Goal: Task Accomplishment & Management: Complete application form

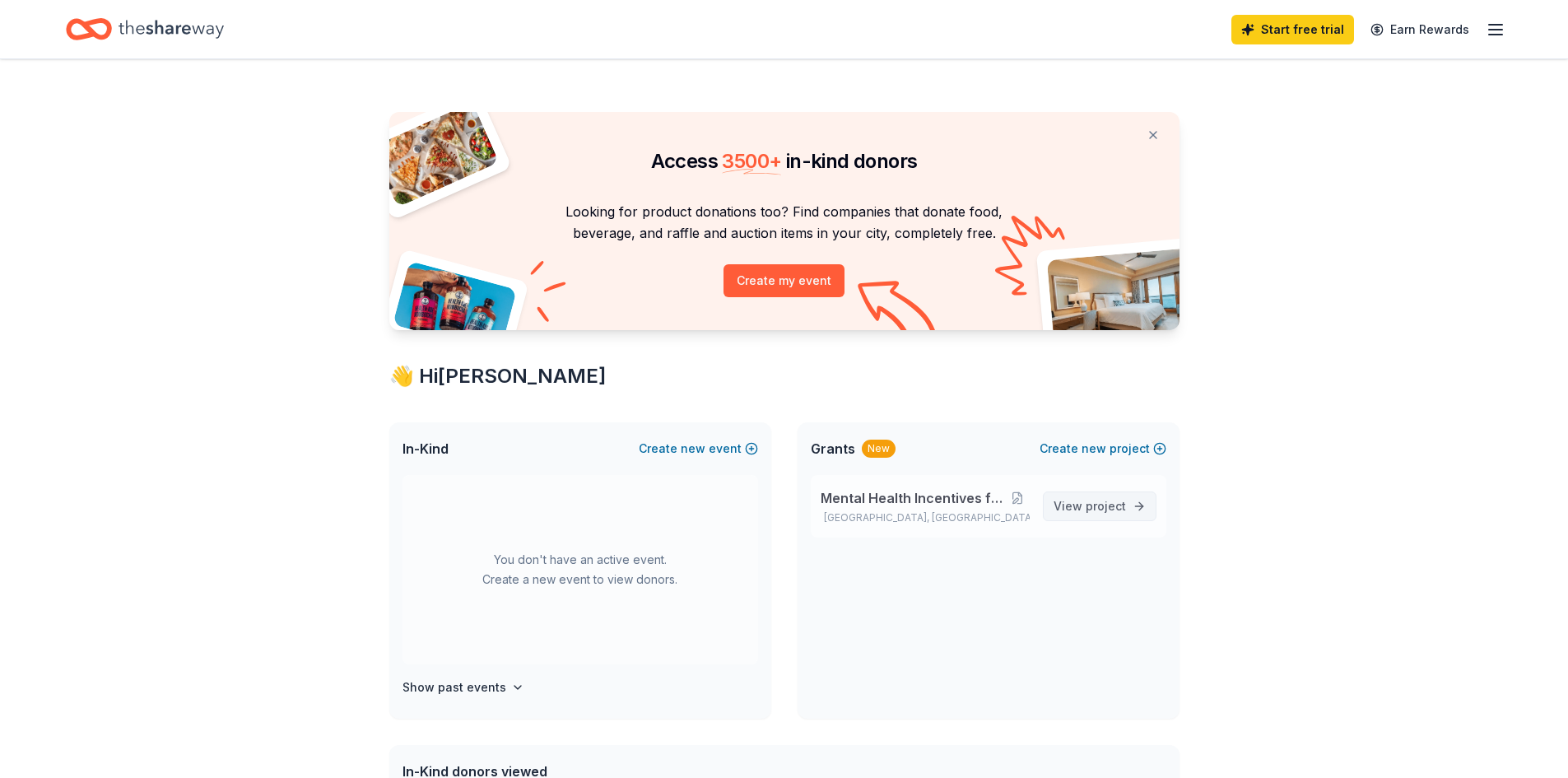
click at [1094, 507] on span "project" at bounding box center [1106, 506] width 41 height 14
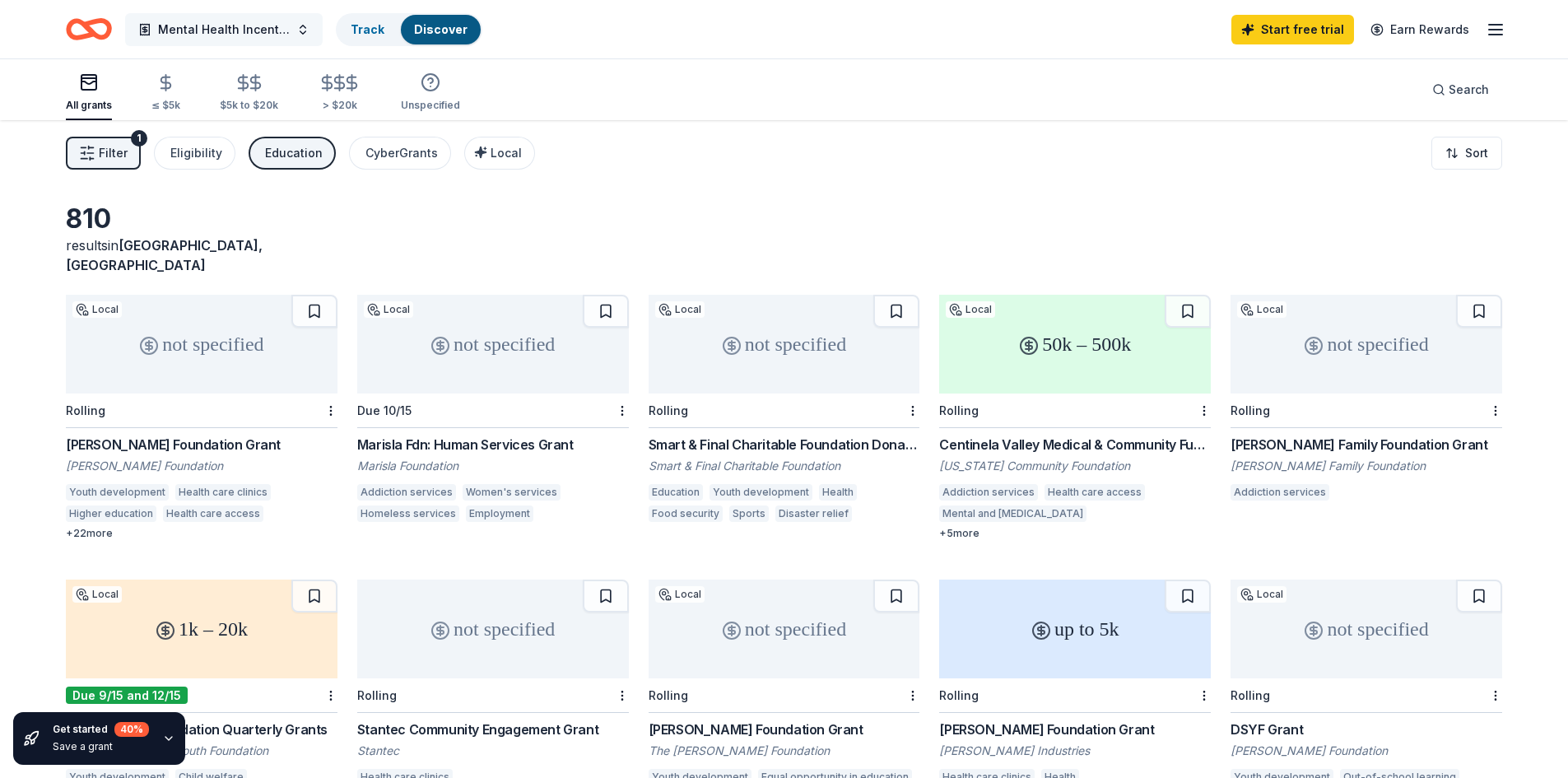
click at [291, 34] on button "Mental Health Incentives for High School" at bounding box center [223, 29] width 198 height 33
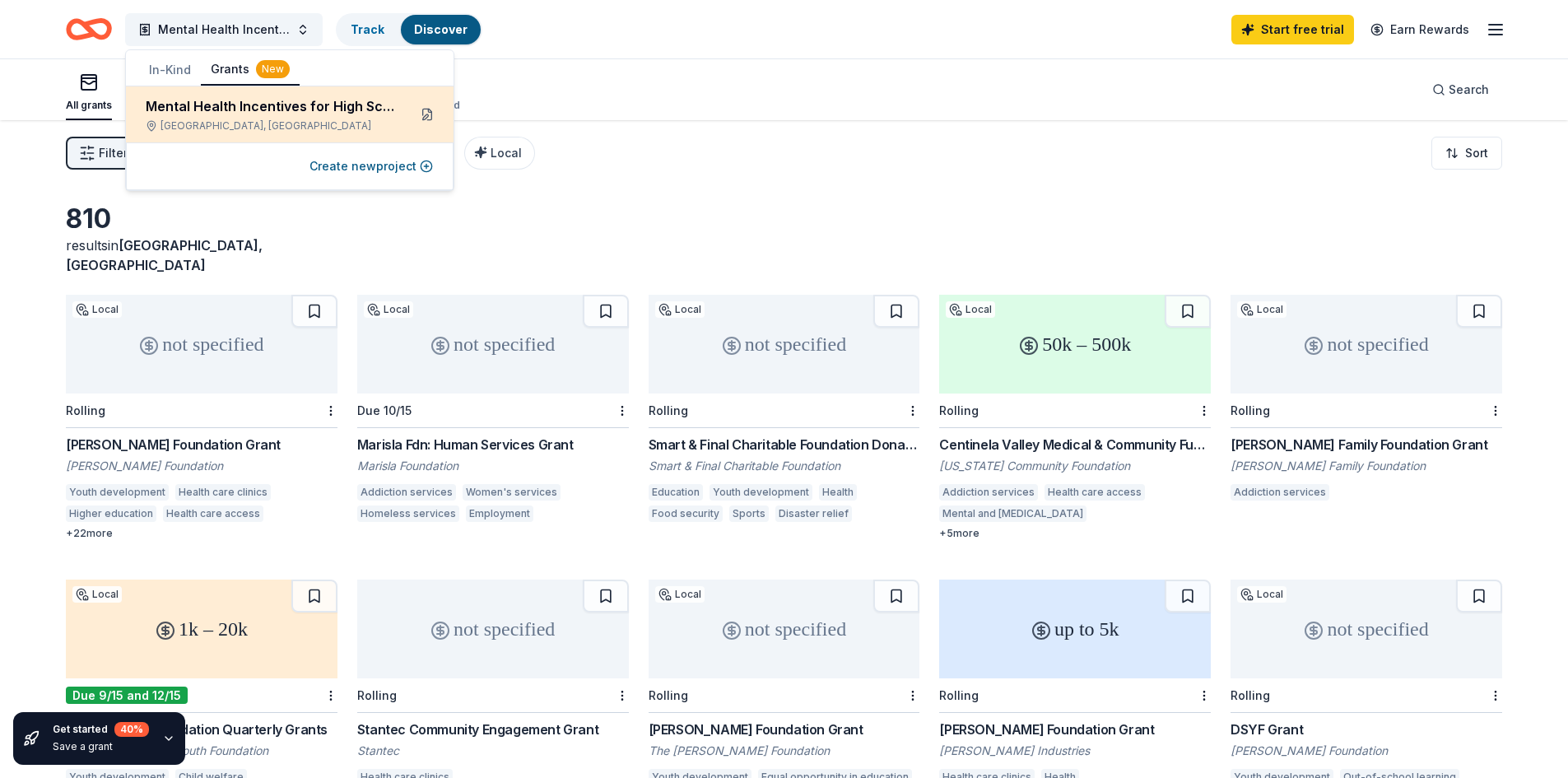
click at [428, 122] on button at bounding box center [427, 114] width 27 height 27
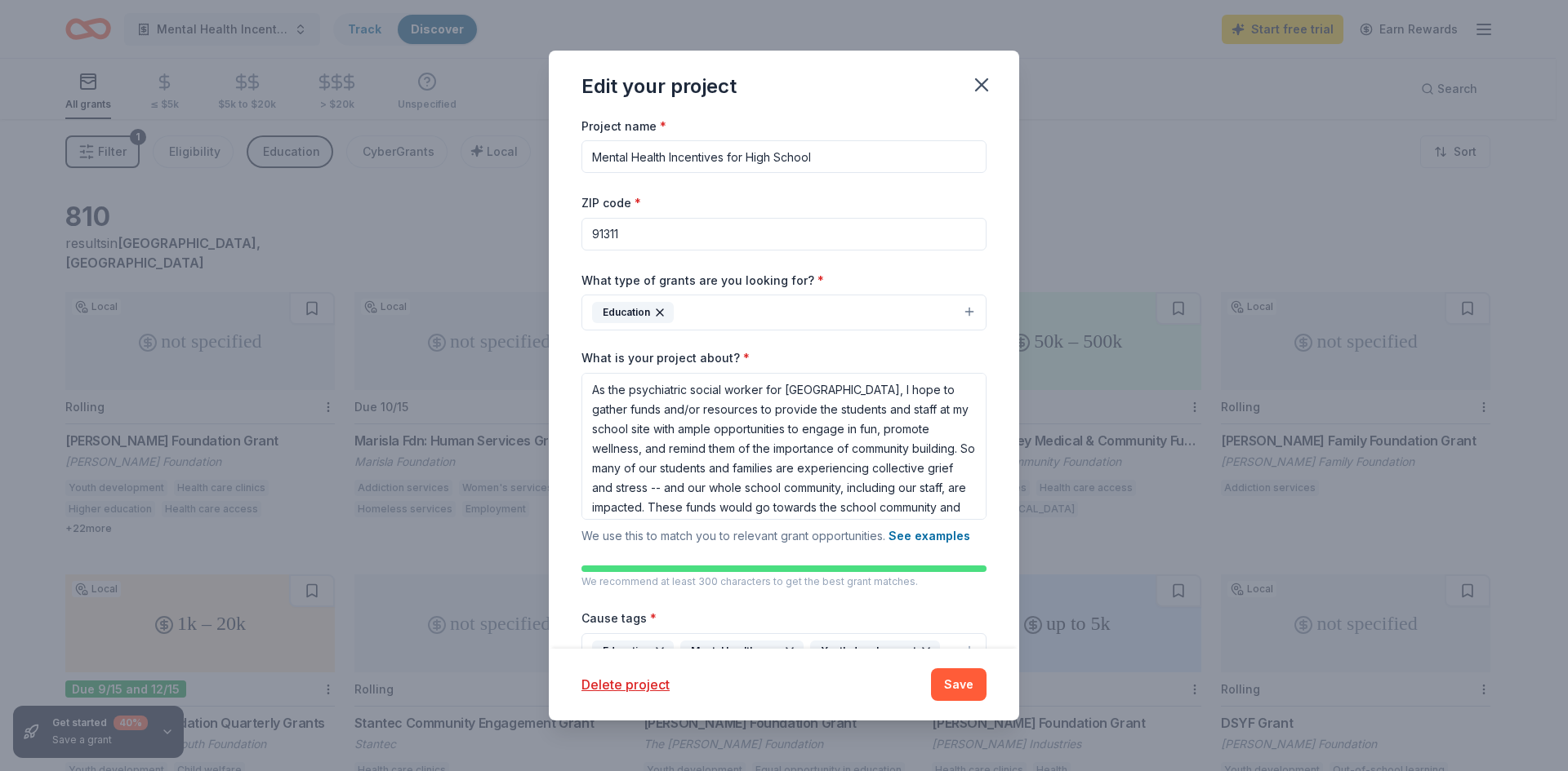
click at [737, 244] on input "91311" at bounding box center [783, 233] width 405 height 32
click at [900, 203] on div "ZIP code * 91311" at bounding box center [783, 222] width 405 height 58
click at [945, 686] on button "Save" at bounding box center [958, 684] width 55 height 32
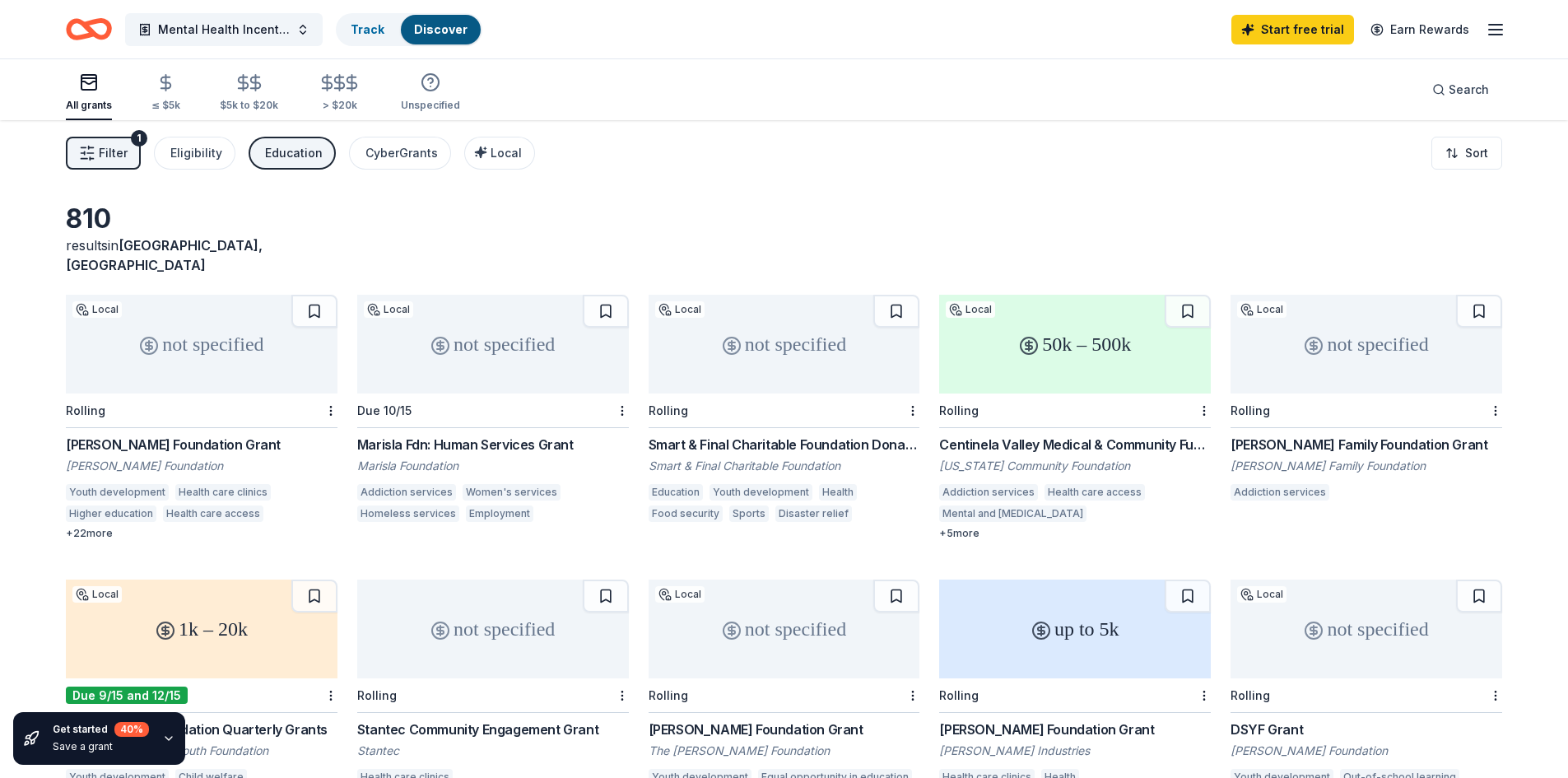
click at [95, 29] on icon "Home" at bounding box center [88, 29] width 46 height 39
click at [431, 29] on link "Discover" at bounding box center [441, 29] width 54 height 14
click at [444, 39] on div "Discover" at bounding box center [441, 30] width 79 height 30
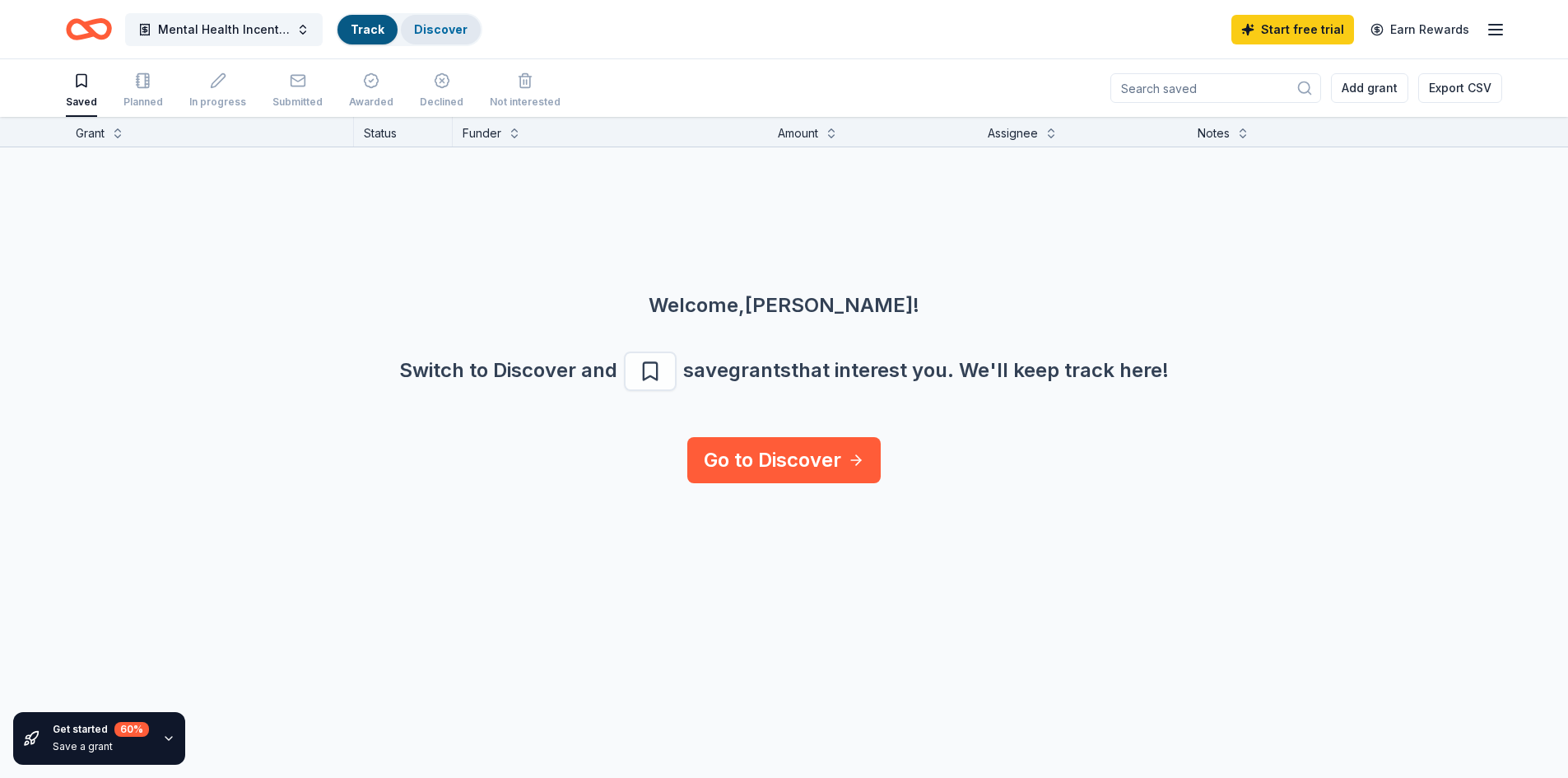
scroll to position [1, 0]
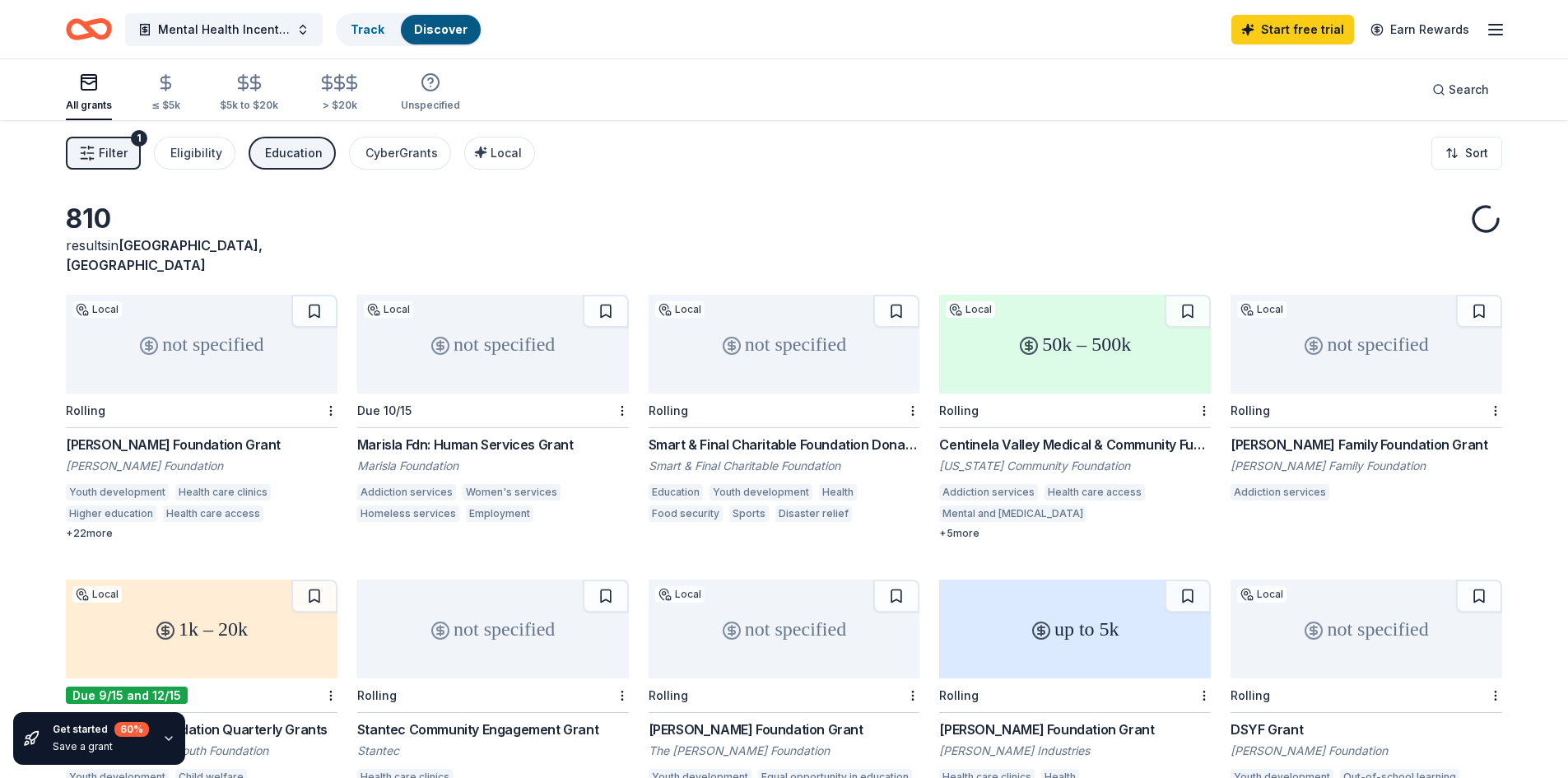
click at [444, 39] on div "Discover" at bounding box center [441, 30] width 79 height 30
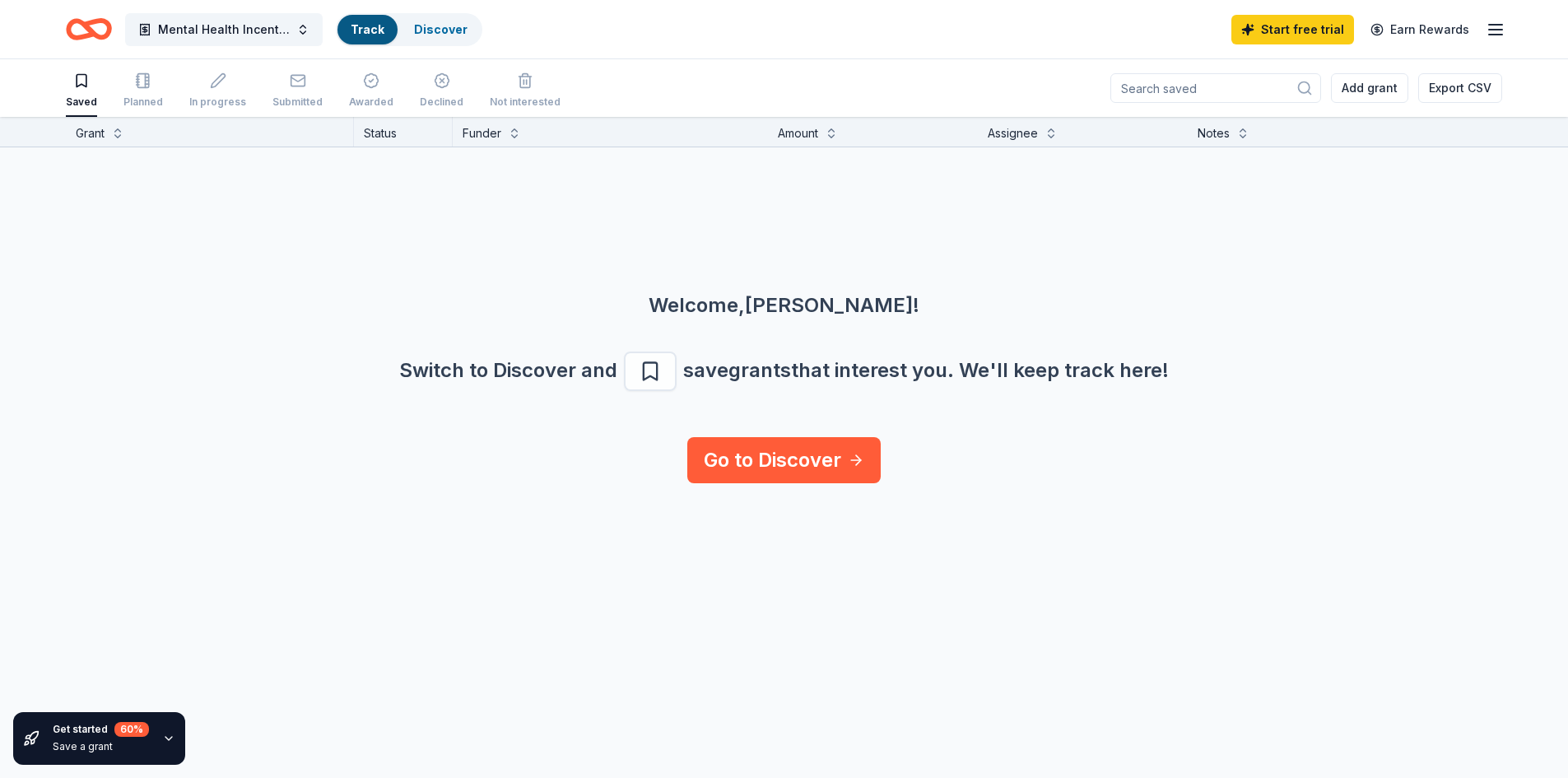
scroll to position [1, 0]
click at [421, 37] on div "Discover" at bounding box center [441, 30] width 79 height 30
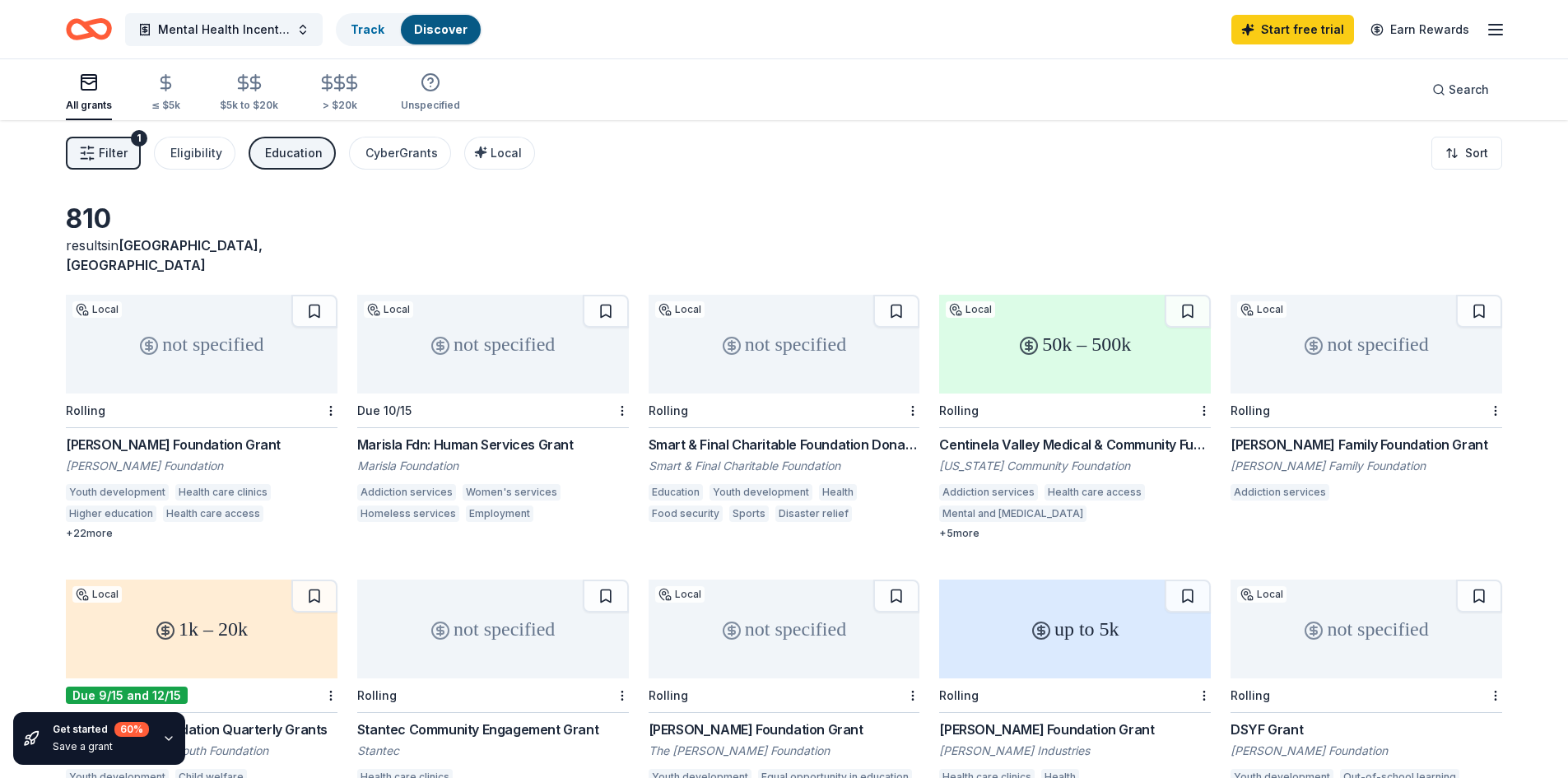
click at [100, 41] on icon "Home" at bounding box center [88, 29] width 46 height 39
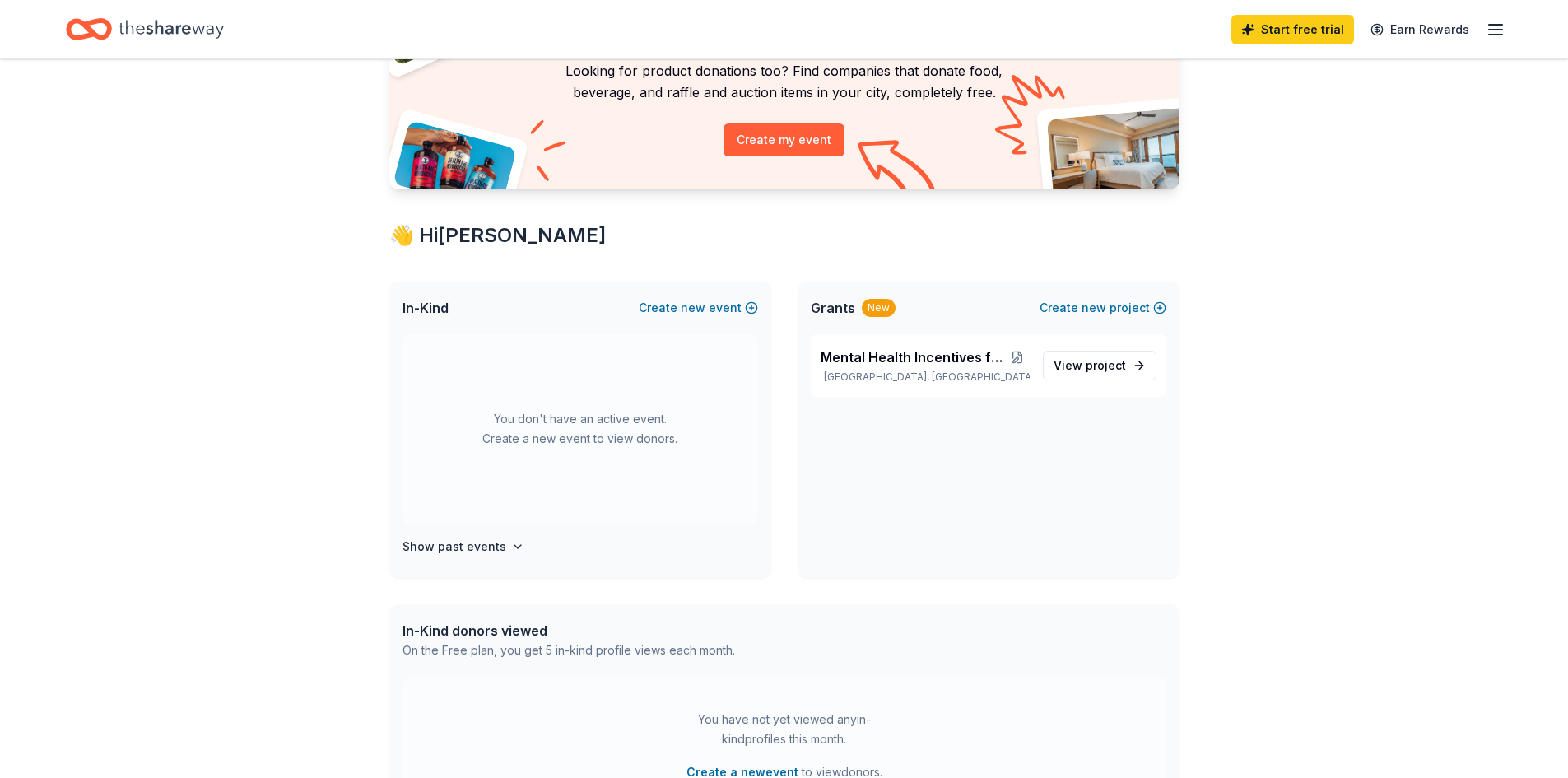
scroll to position [199, 0]
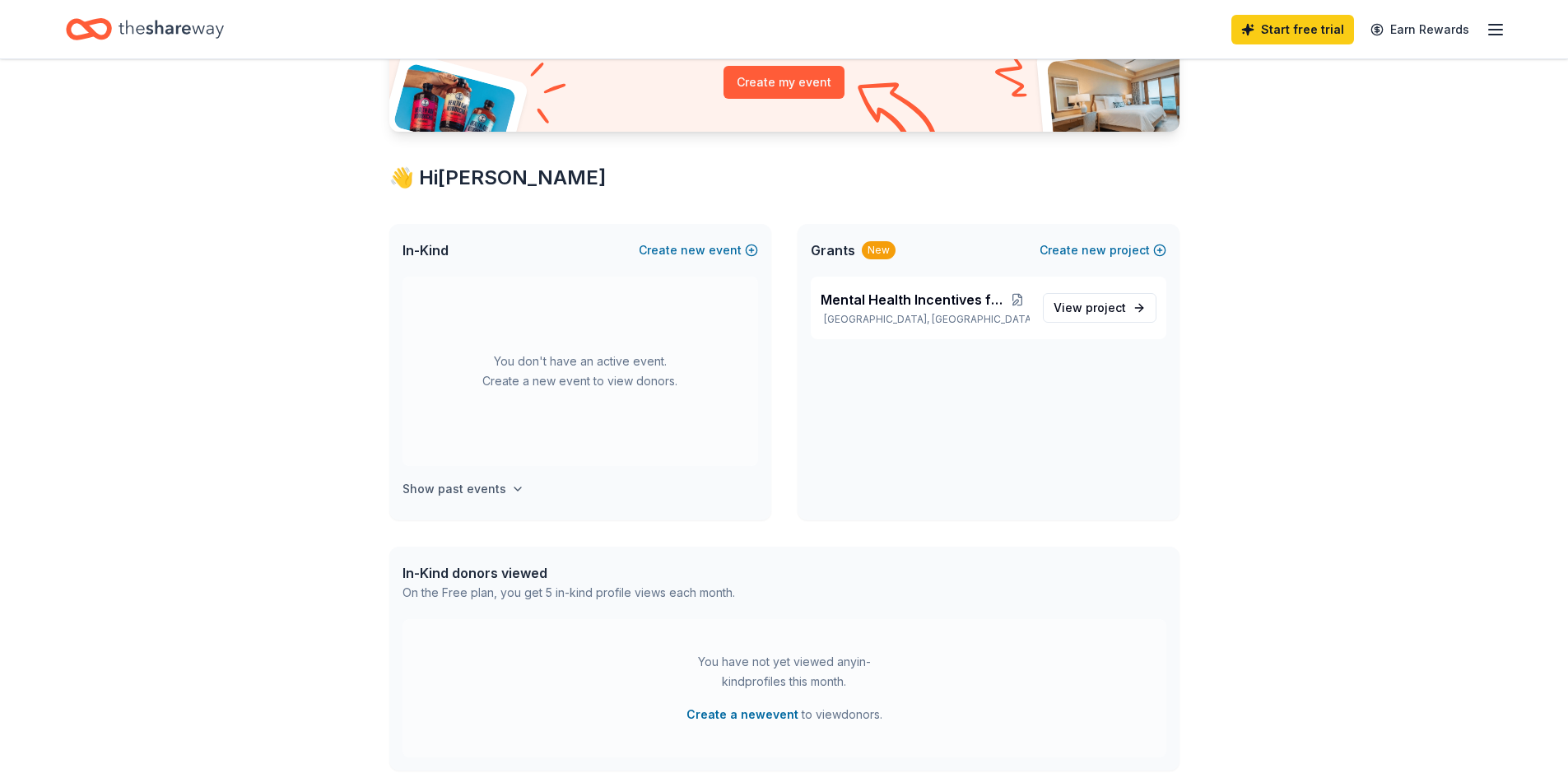
click at [457, 485] on h4 "Show past events" at bounding box center [454, 490] width 103 height 20
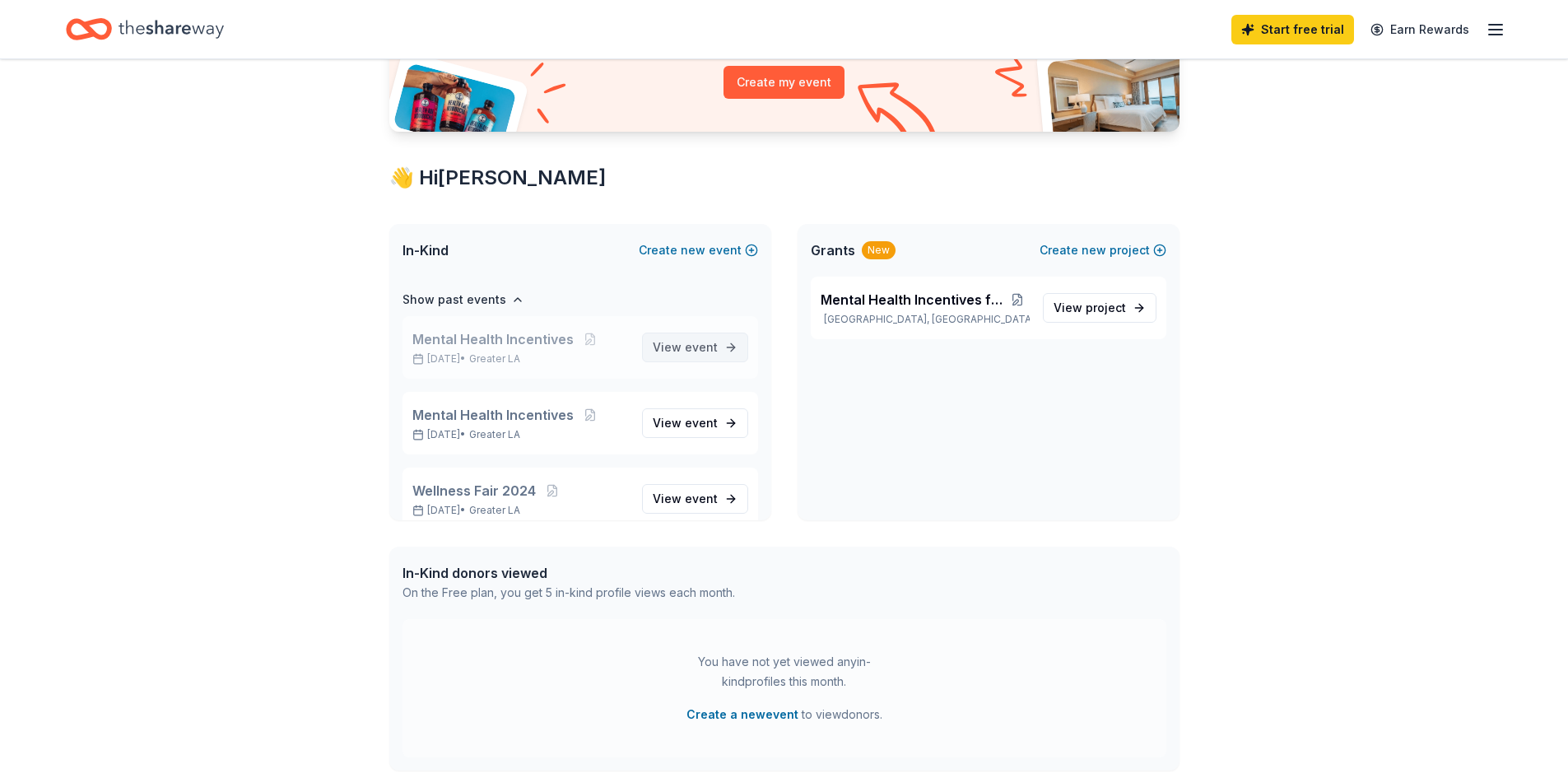
click at [672, 359] on link "View event" at bounding box center [695, 348] width 106 height 30
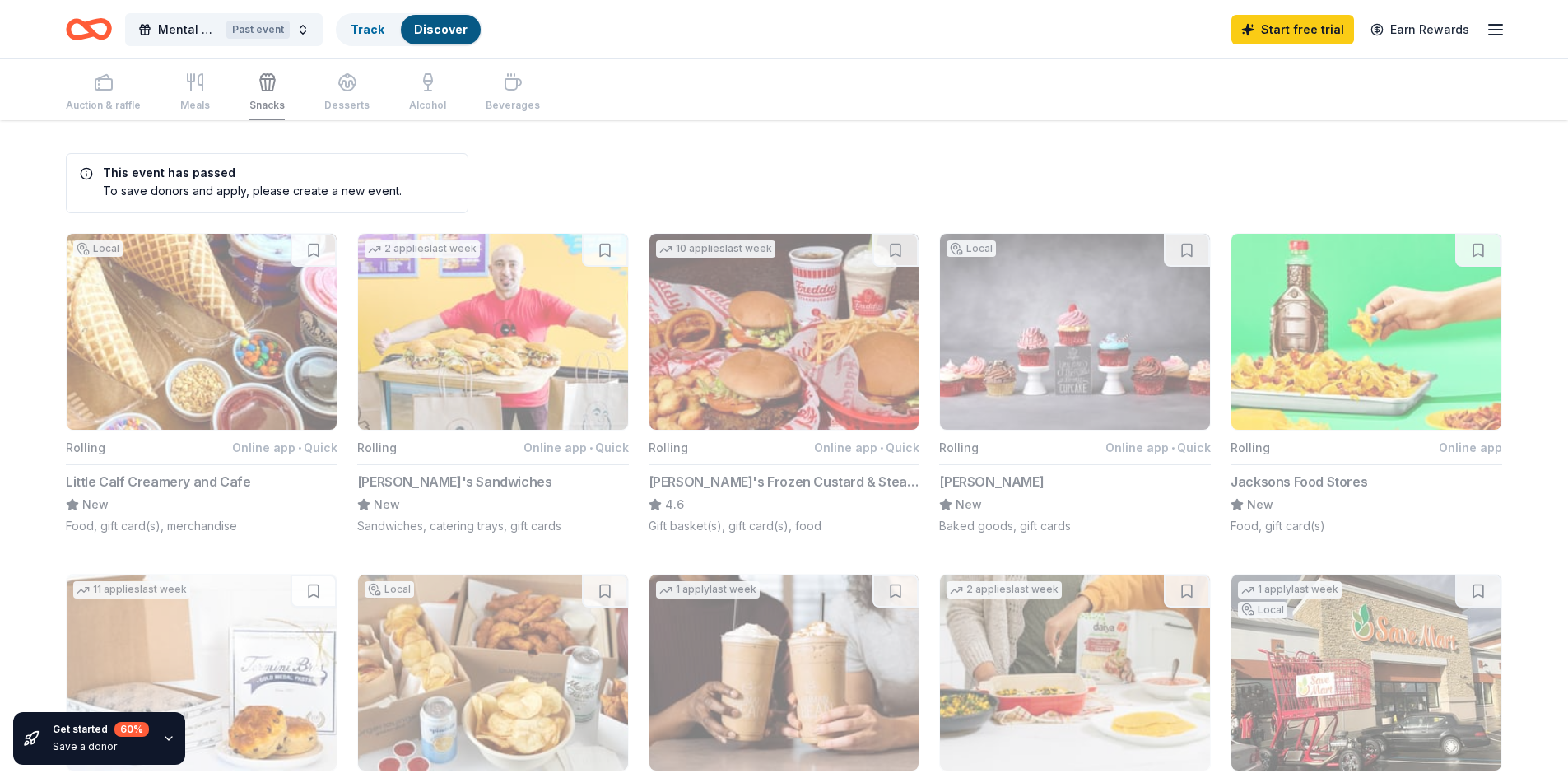
scroll to position [199, 0]
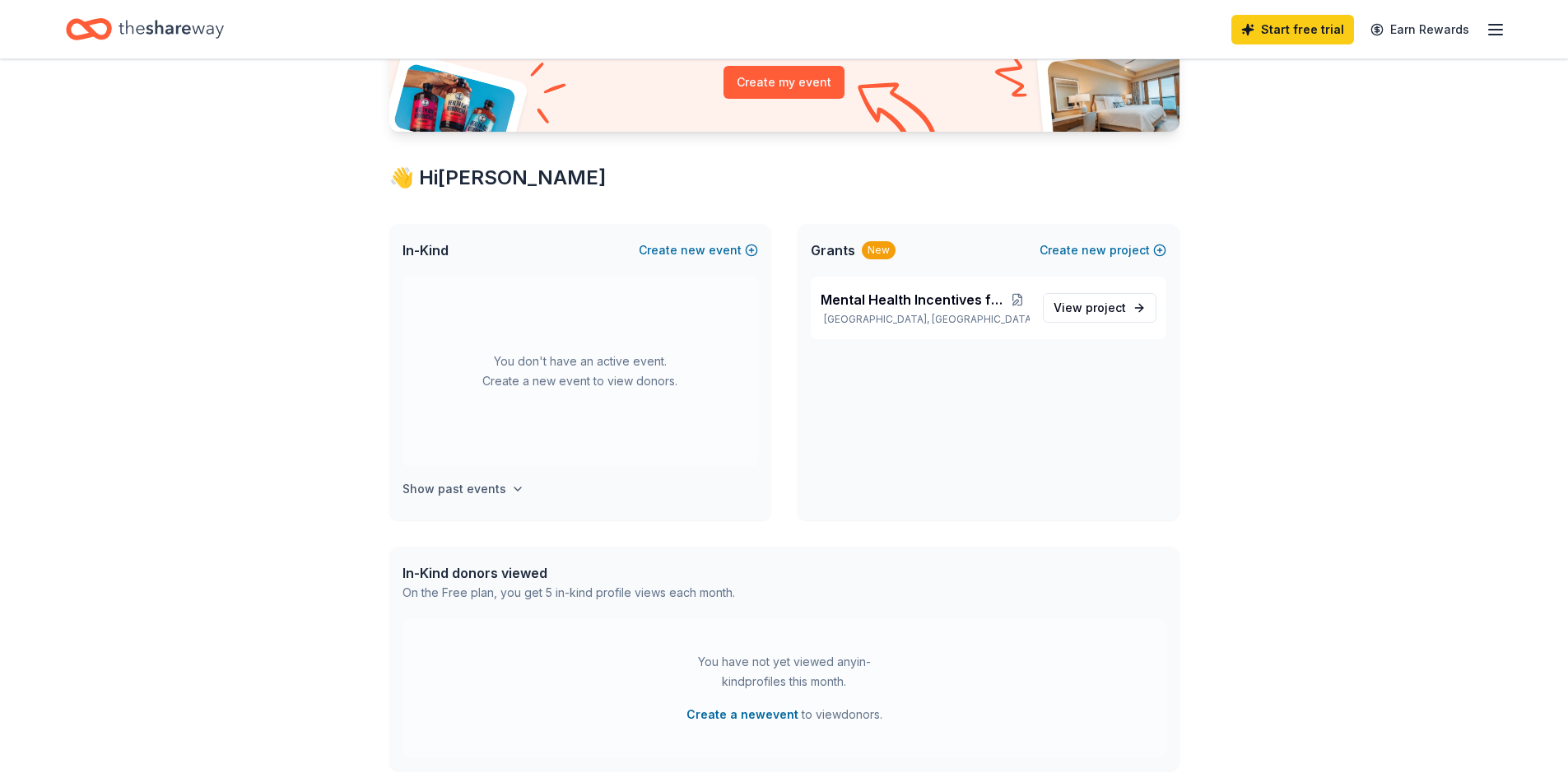
click at [430, 484] on h4 "Show past events" at bounding box center [454, 490] width 103 height 20
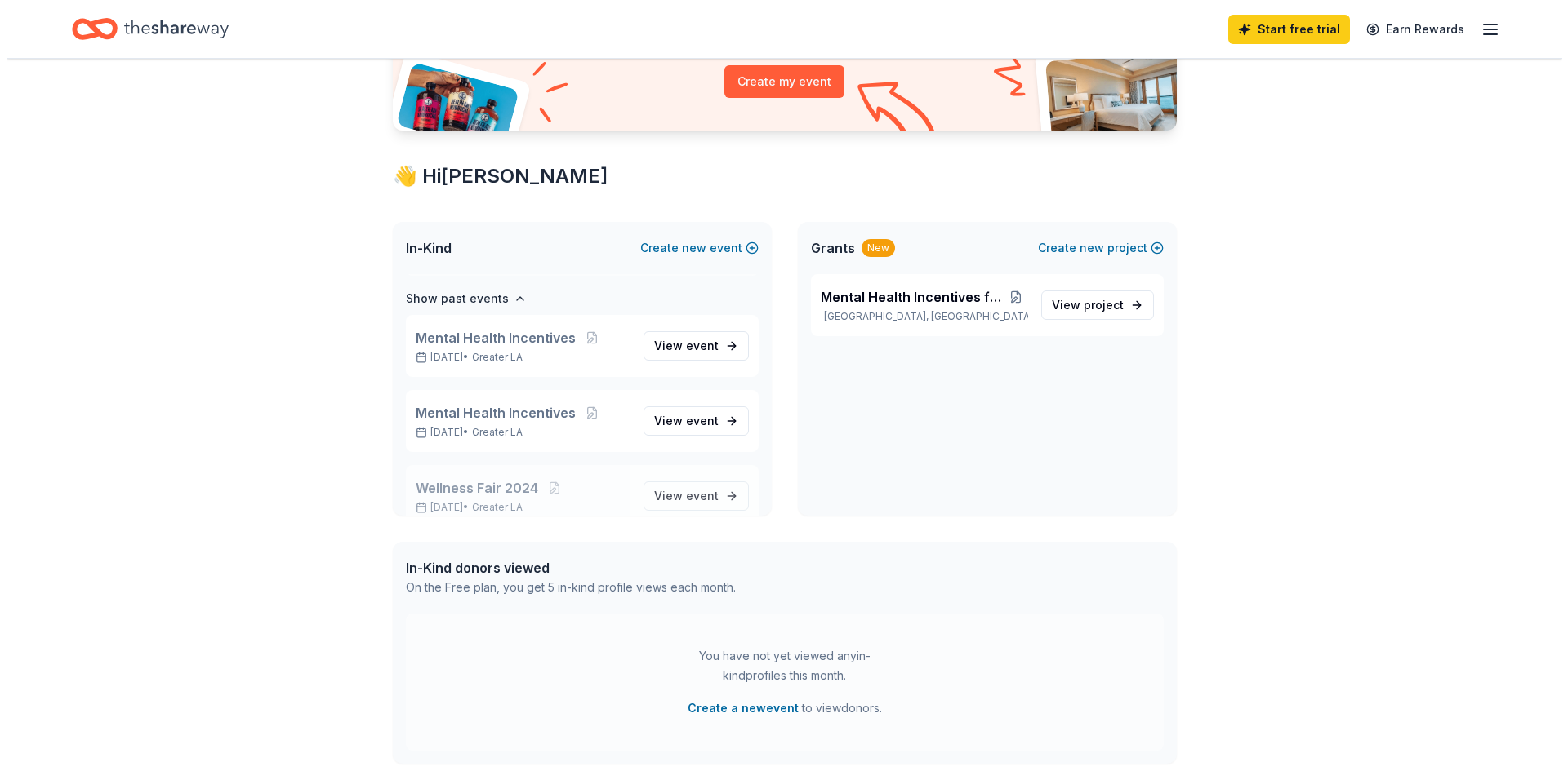
scroll to position [188, 0]
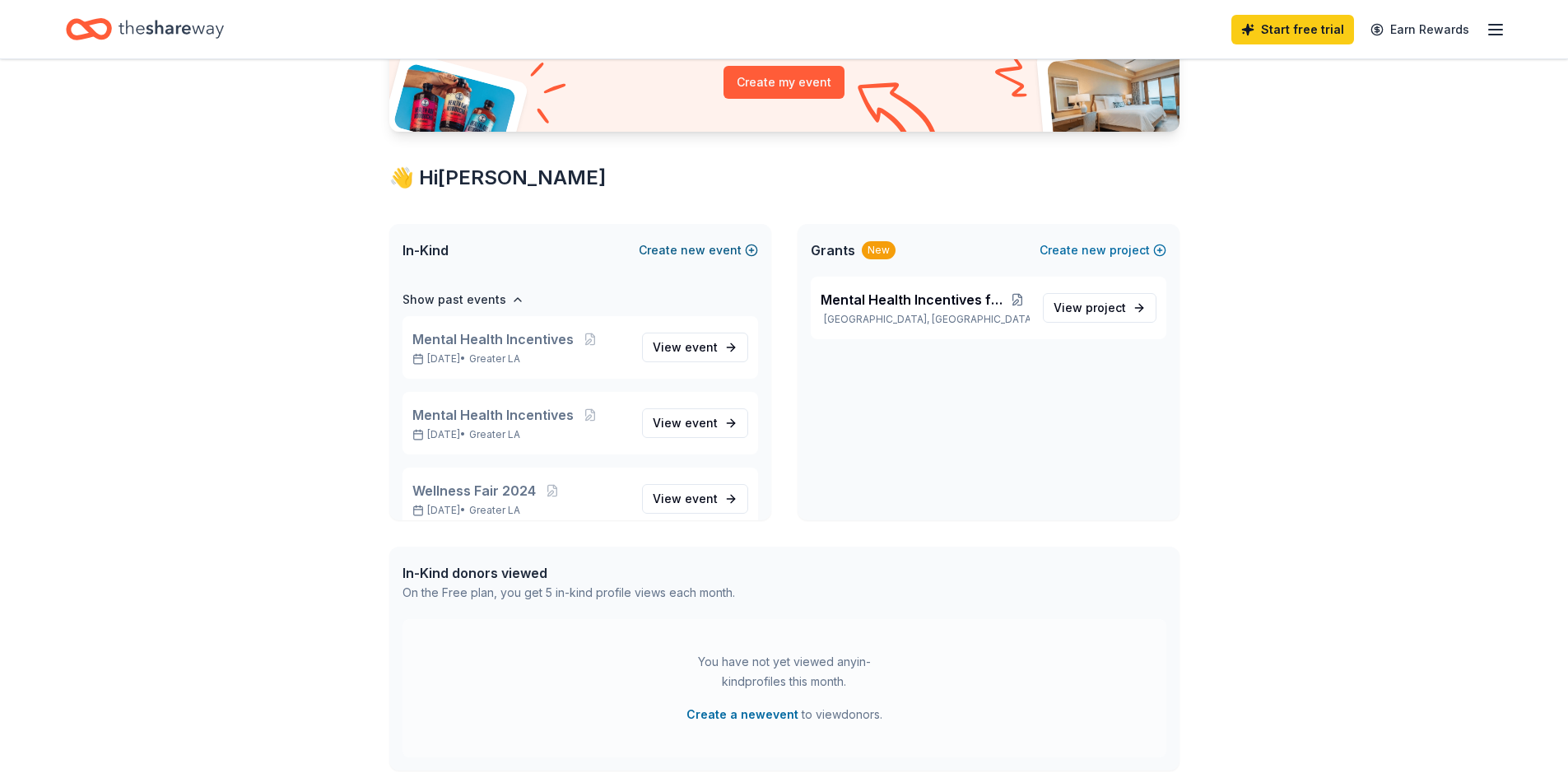
click at [728, 246] on button "Create new event" at bounding box center [698, 250] width 119 height 20
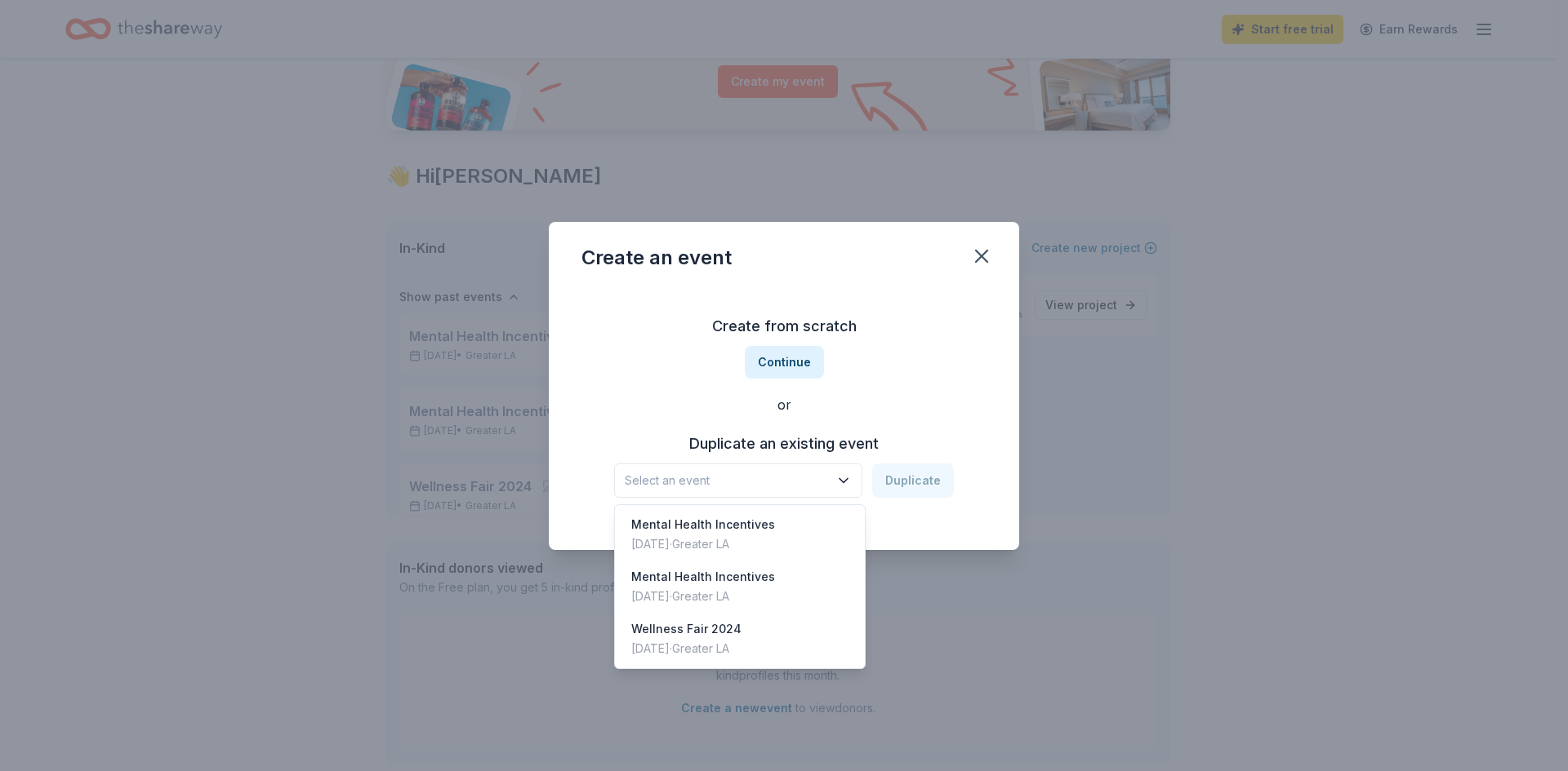
click at [806, 484] on span "Select an event" at bounding box center [726, 481] width 204 height 20
click at [780, 534] on div "Mental Health Incentives Jun 03, 2025 · Greater LA" at bounding box center [740, 535] width 243 height 52
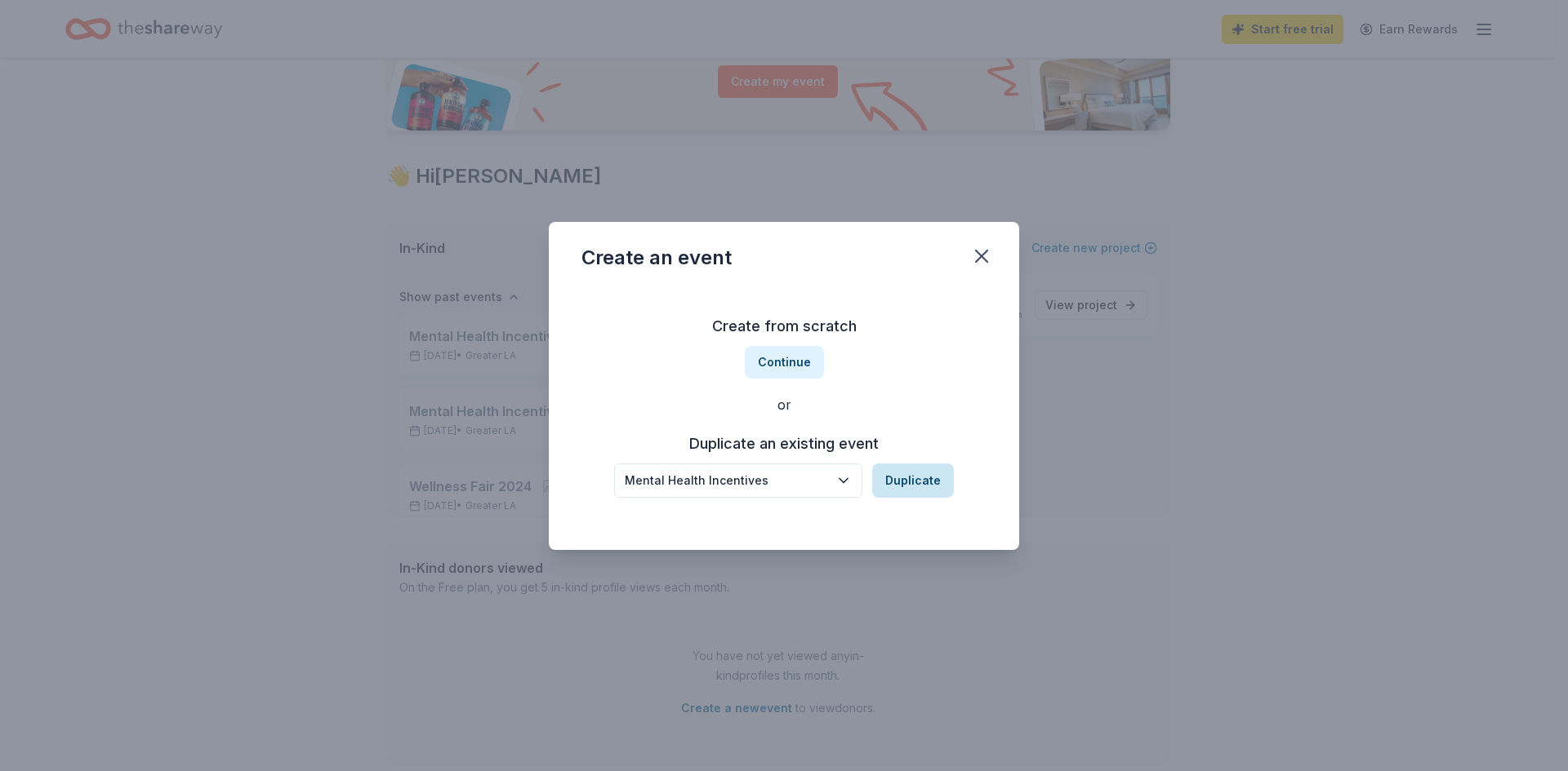
click at [912, 480] on button "Duplicate" at bounding box center [912, 481] width 82 height 34
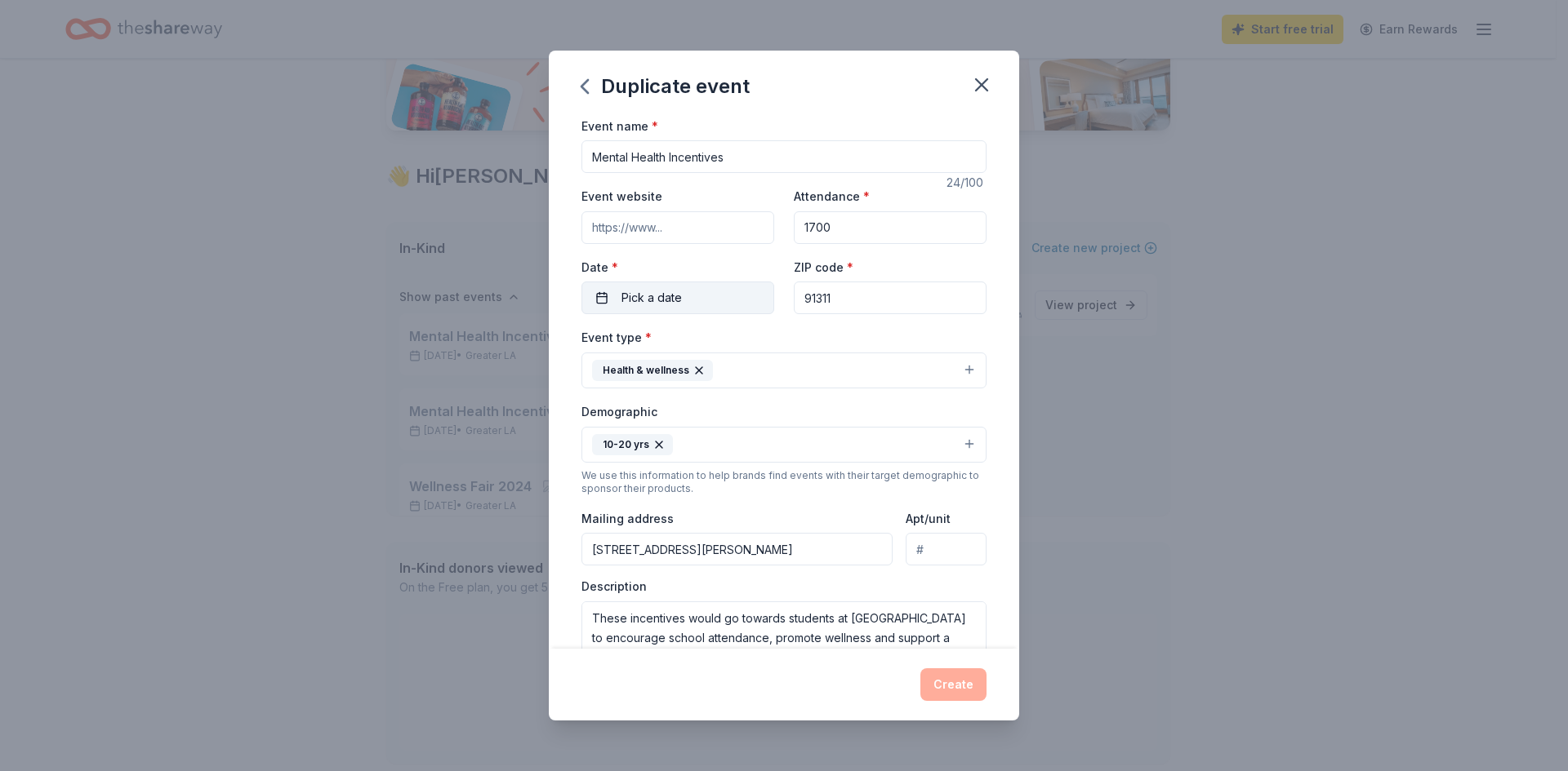
click at [714, 298] on button "Pick a date" at bounding box center [678, 297] width 193 height 32
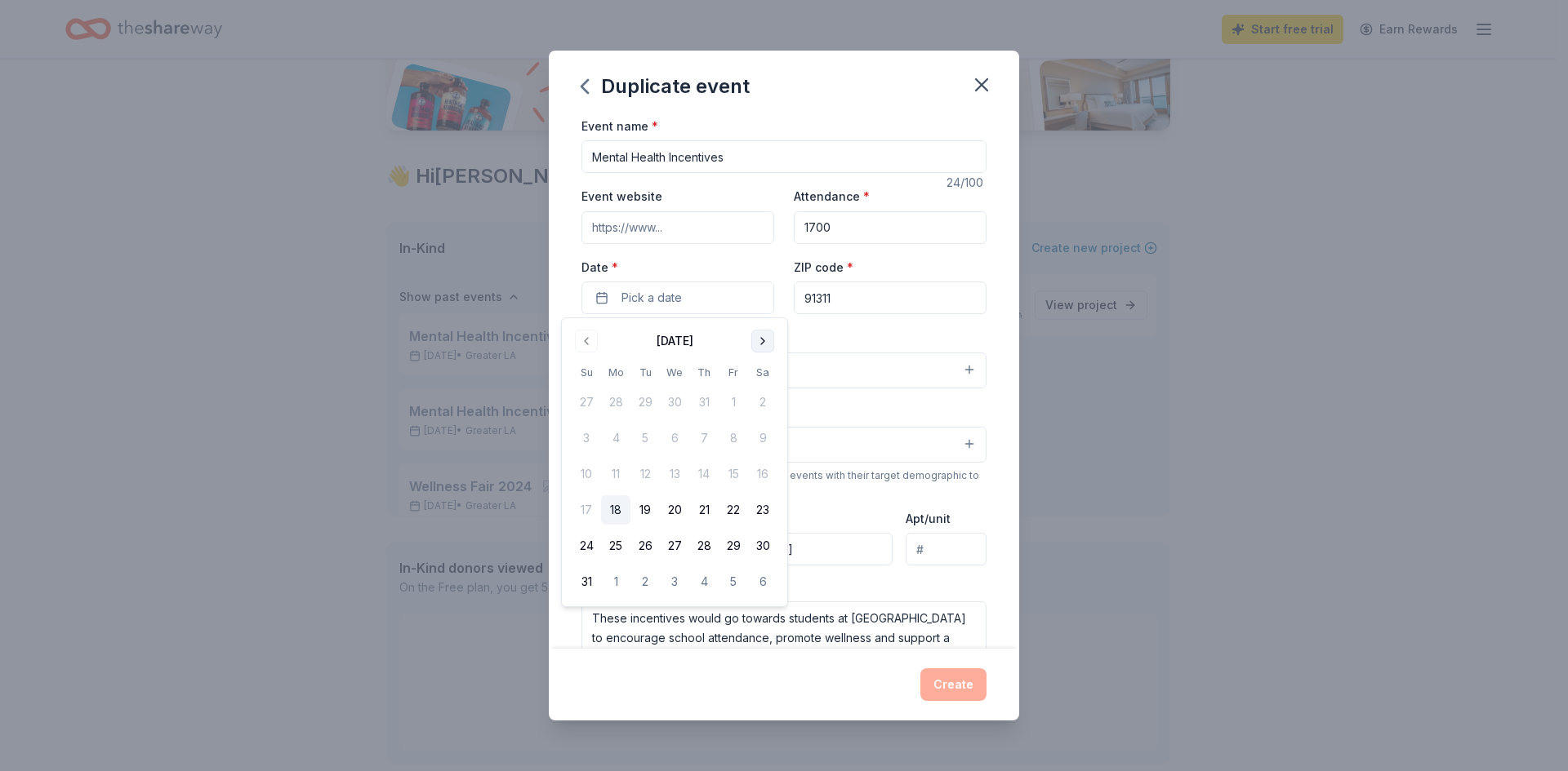
click at [761, 341] on button "Go to next month" at bounding box center [762, 341] width 23 height 23
click at [765, 509] on button "27" at bounding box center [762, 510] width 30 height 30
click at [832, 341] on div "Event type * Health & wellness" at bounding box center [783, 357] width 405 height 61
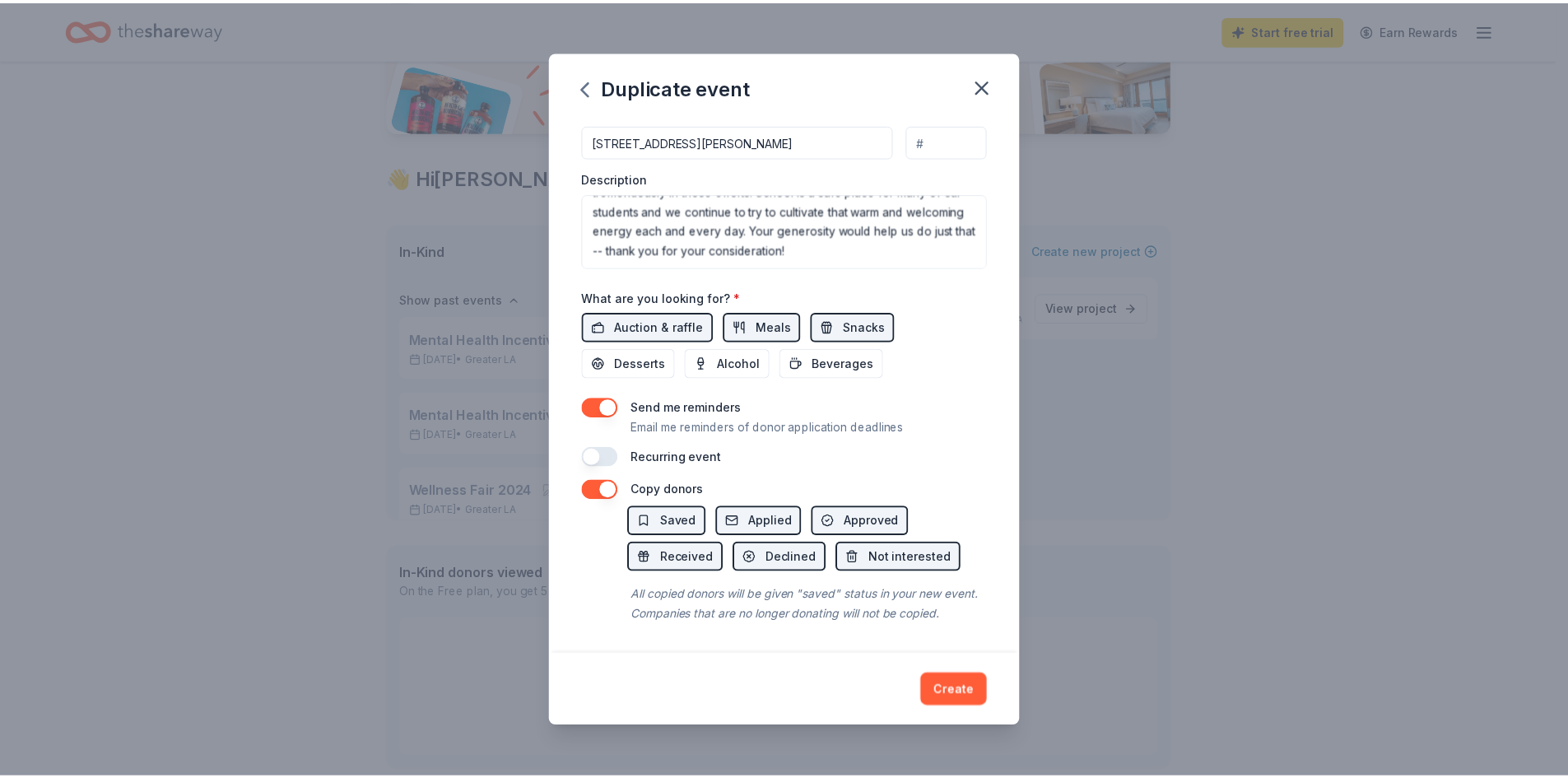
scroll to position [433, 0]
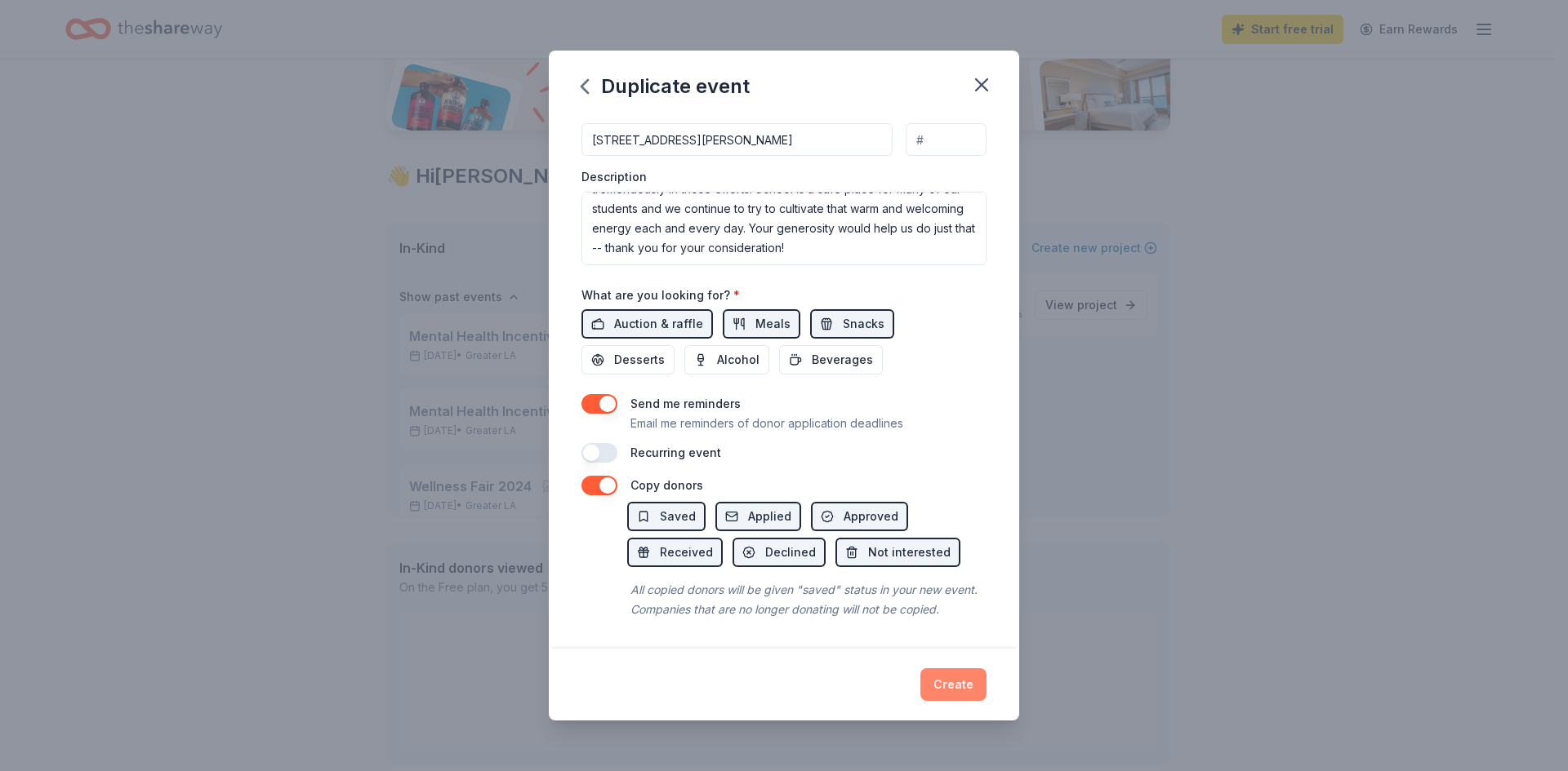
click at [939, 678] on button "Create" at bounding box center [952, 684] width 66 height 32
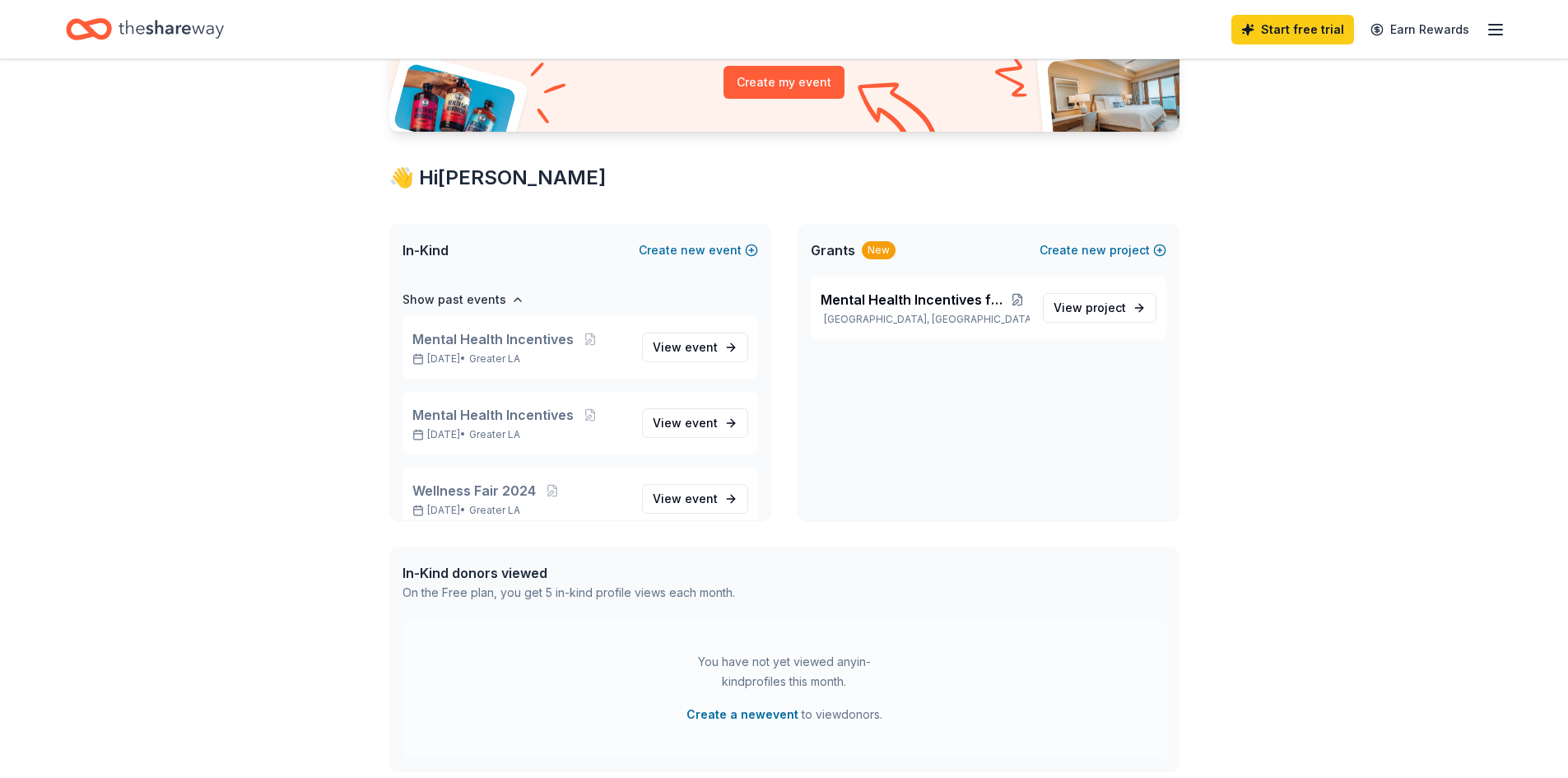
scroll to position [63, 0]
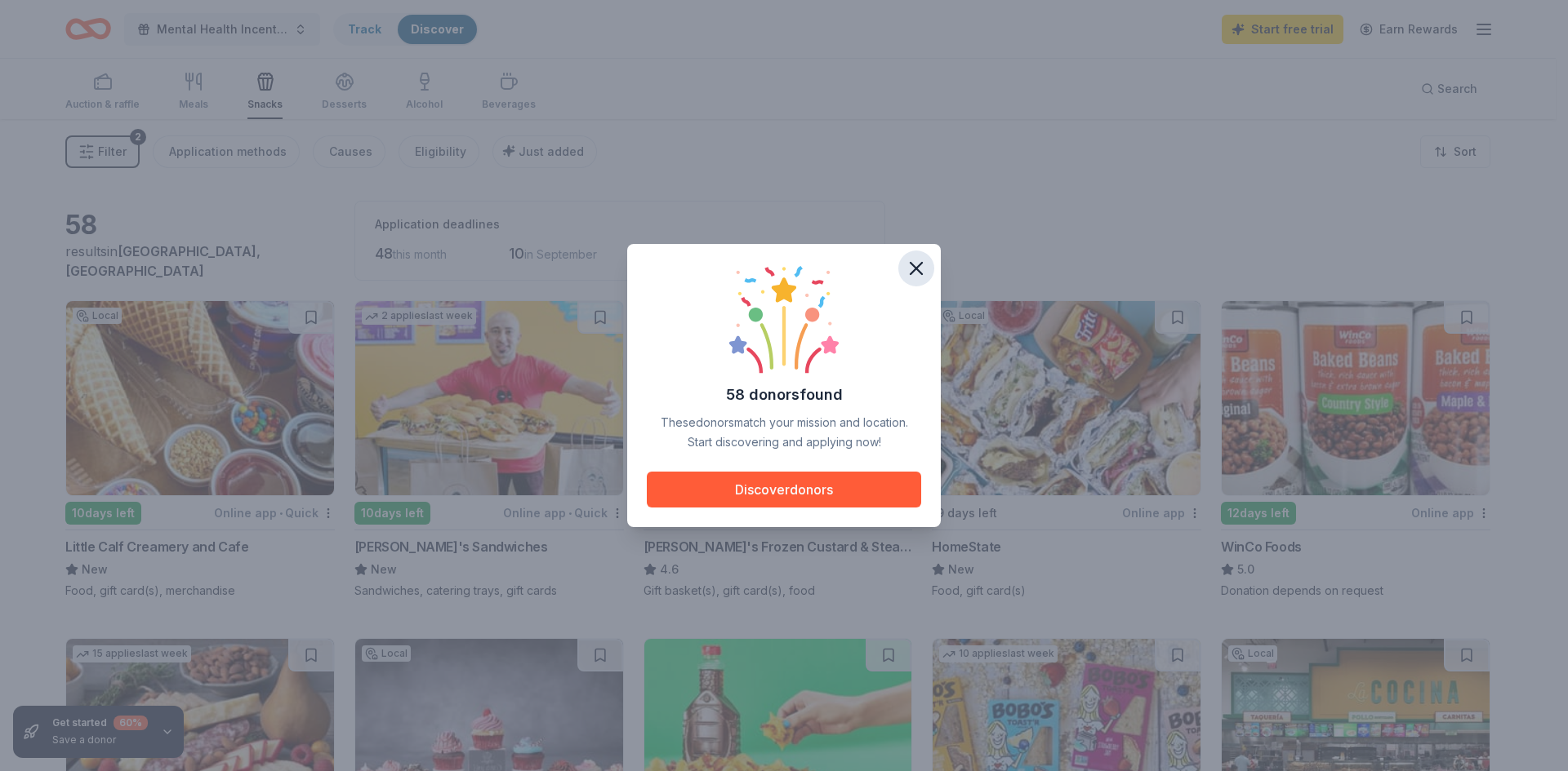
click at [919, 272] on icon "button" at bounding box center [916, 269] width 12 height 12
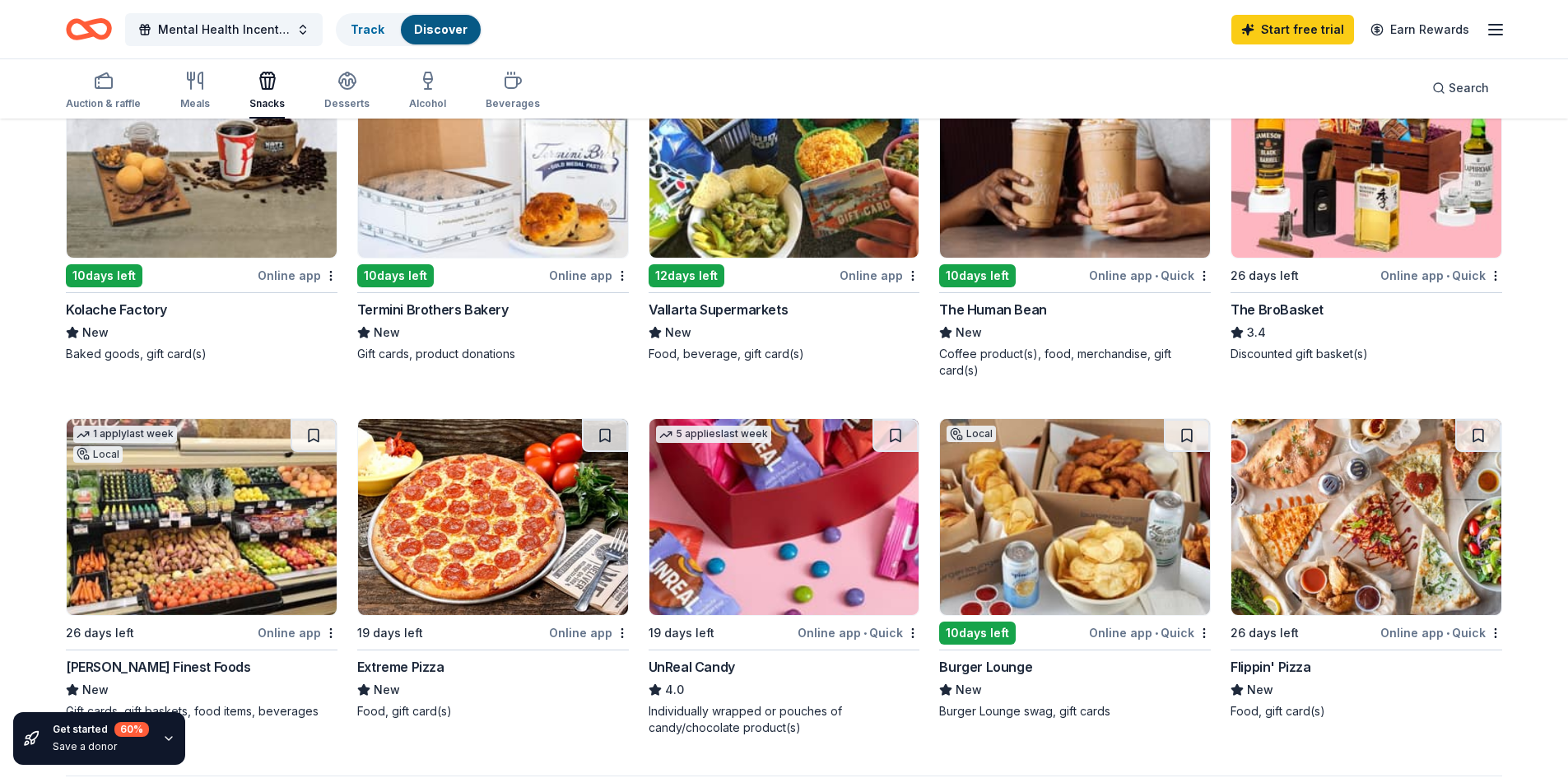
scroll to position [913, 0]
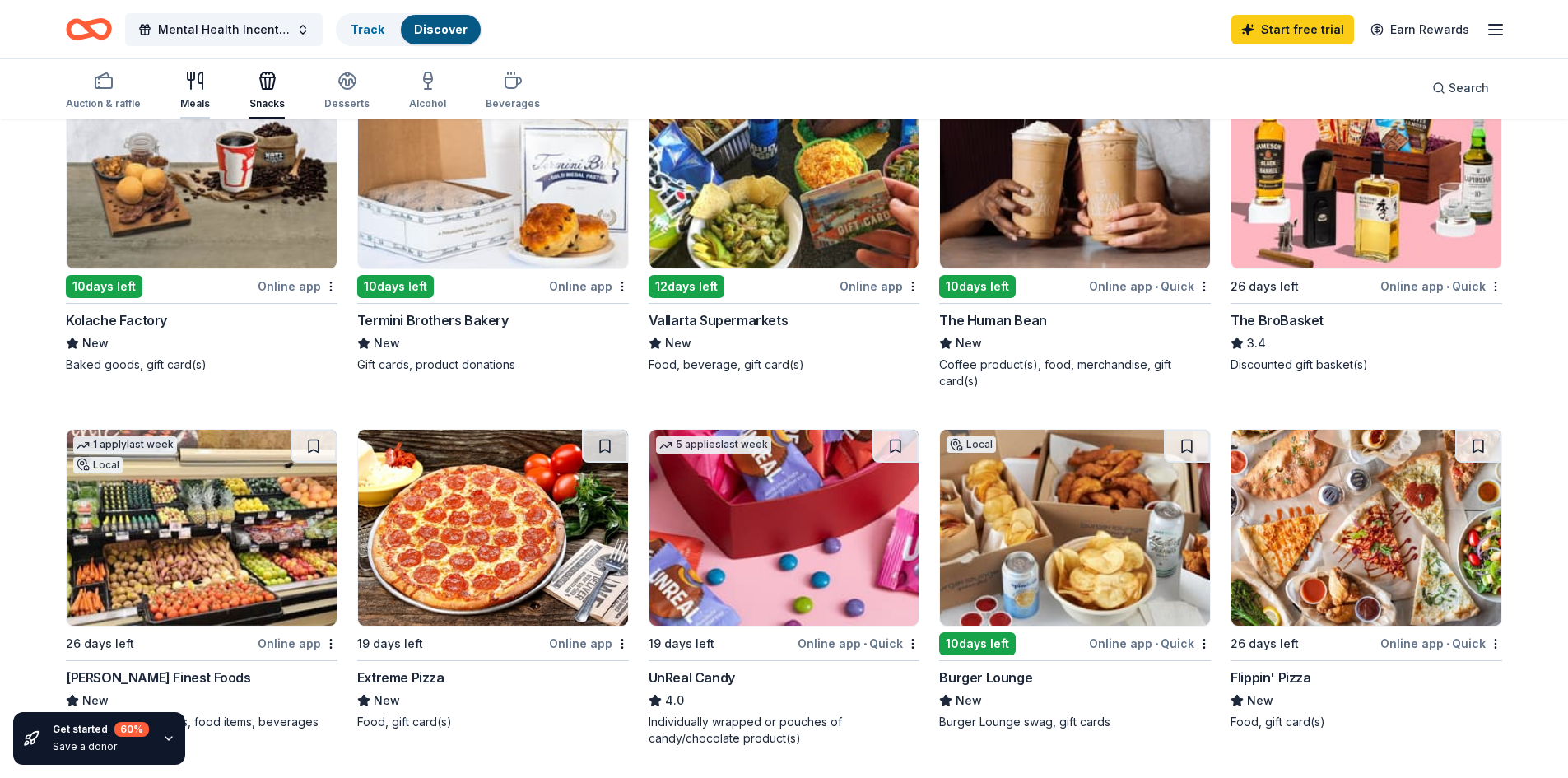
click at [204, 89] on icon "button" at bounding box center [196, 80] width 20 height 20
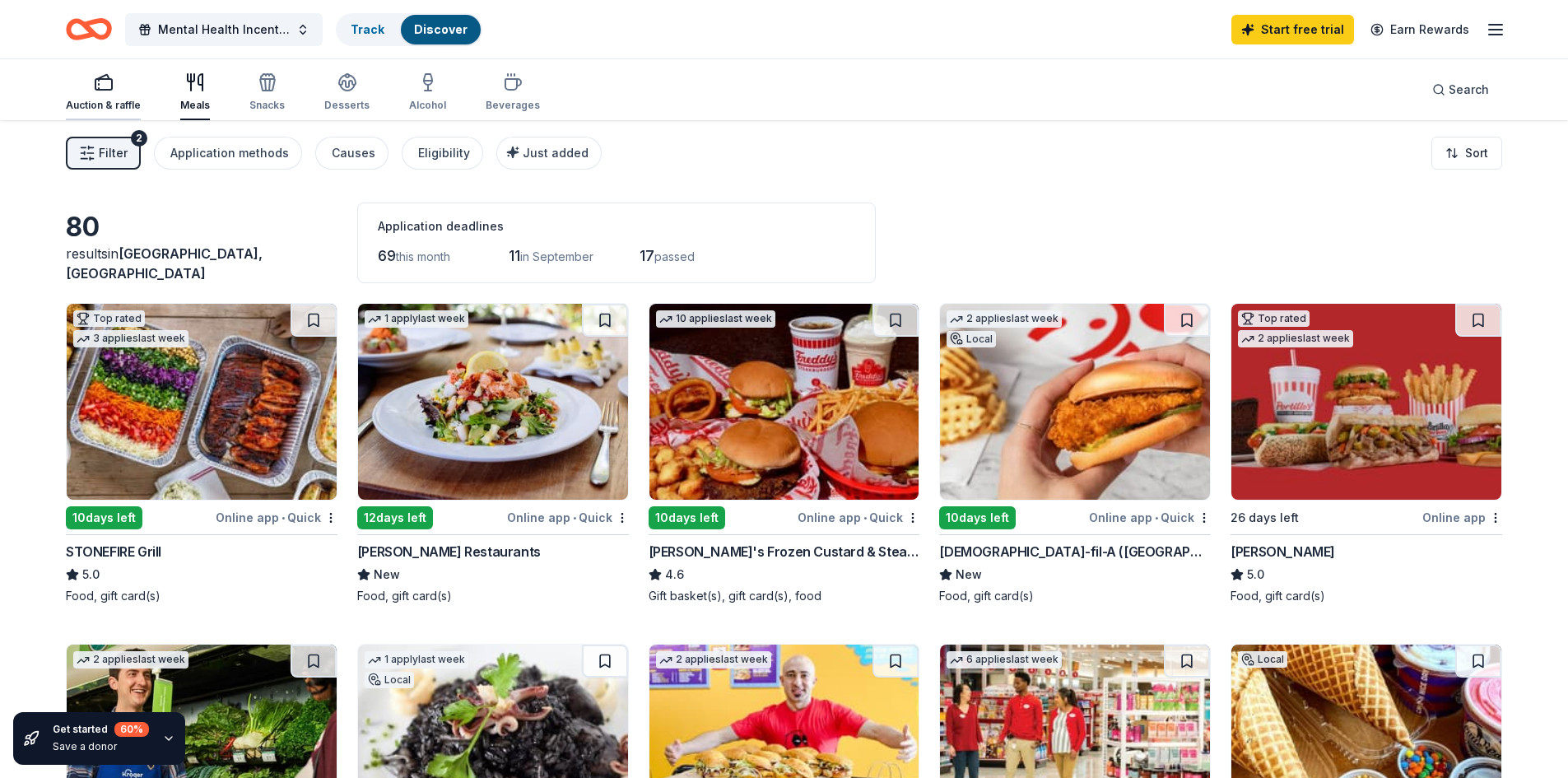
click at [103, 94] on div "Auction & raffle" at bounding box center [102, 92] width 74 height 40
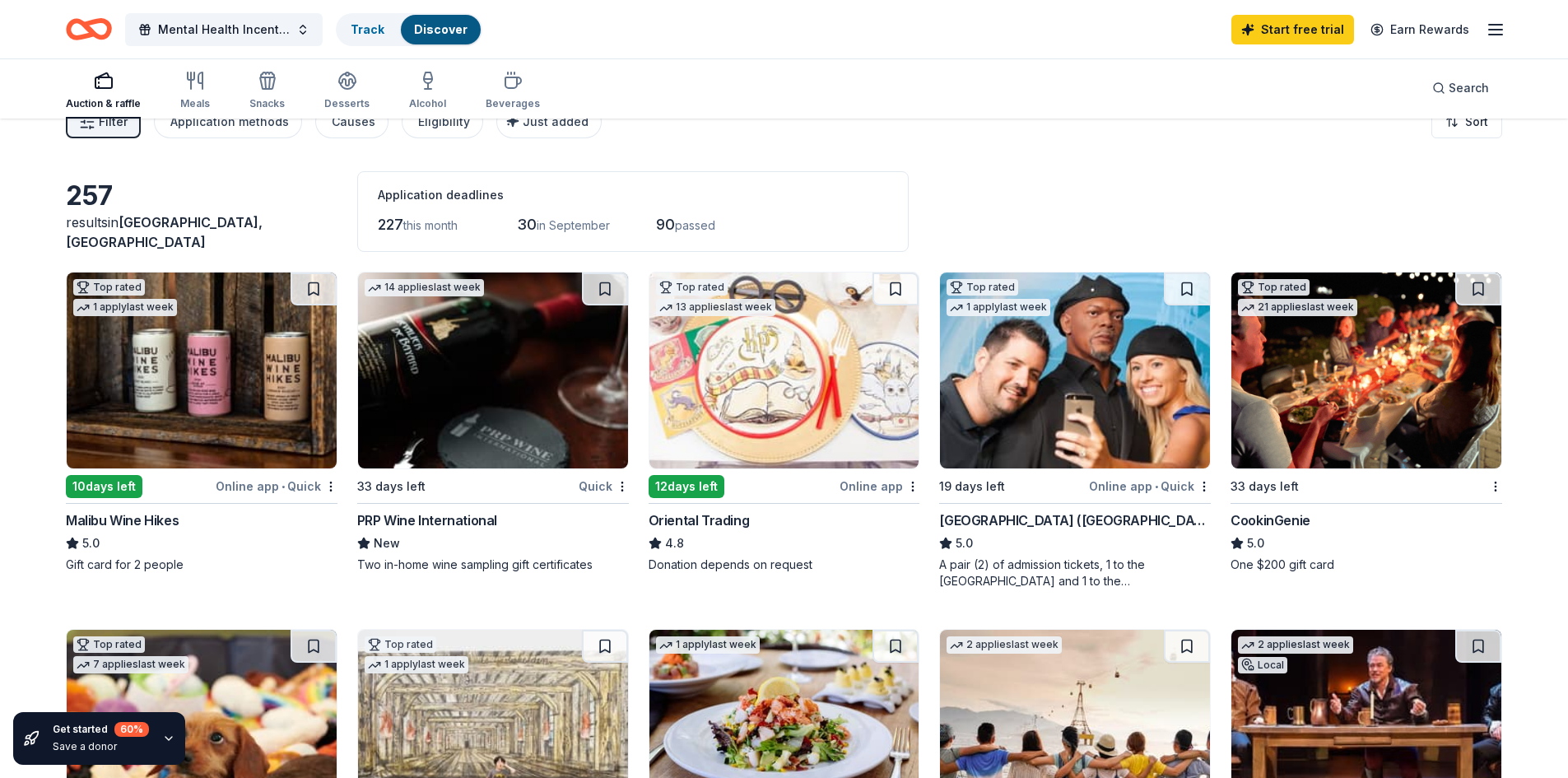
scroll to position [11, 0]
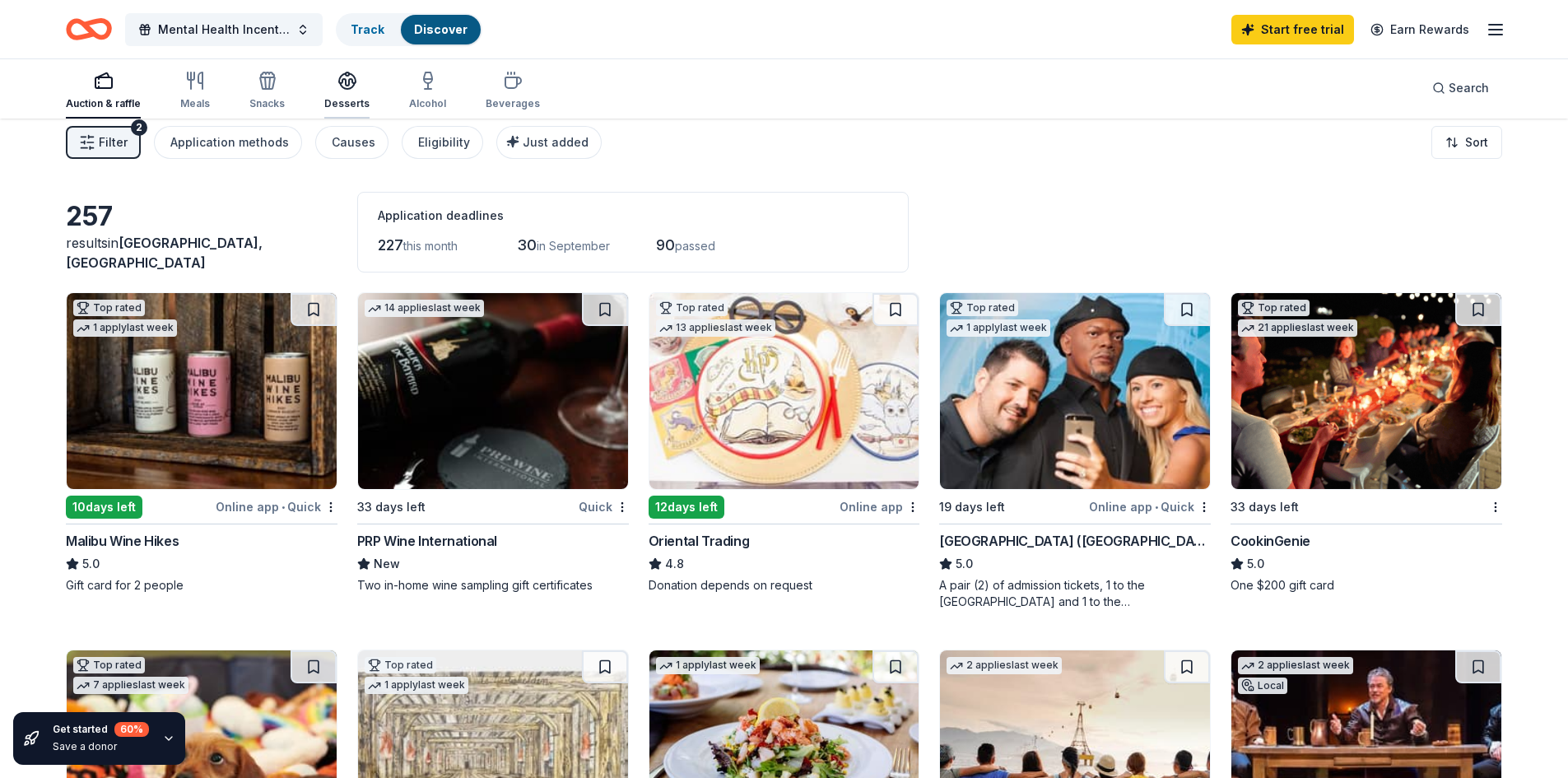
click at [347, 92] on div "Desserts" at bounding box center [348, 90] width 46 height 40
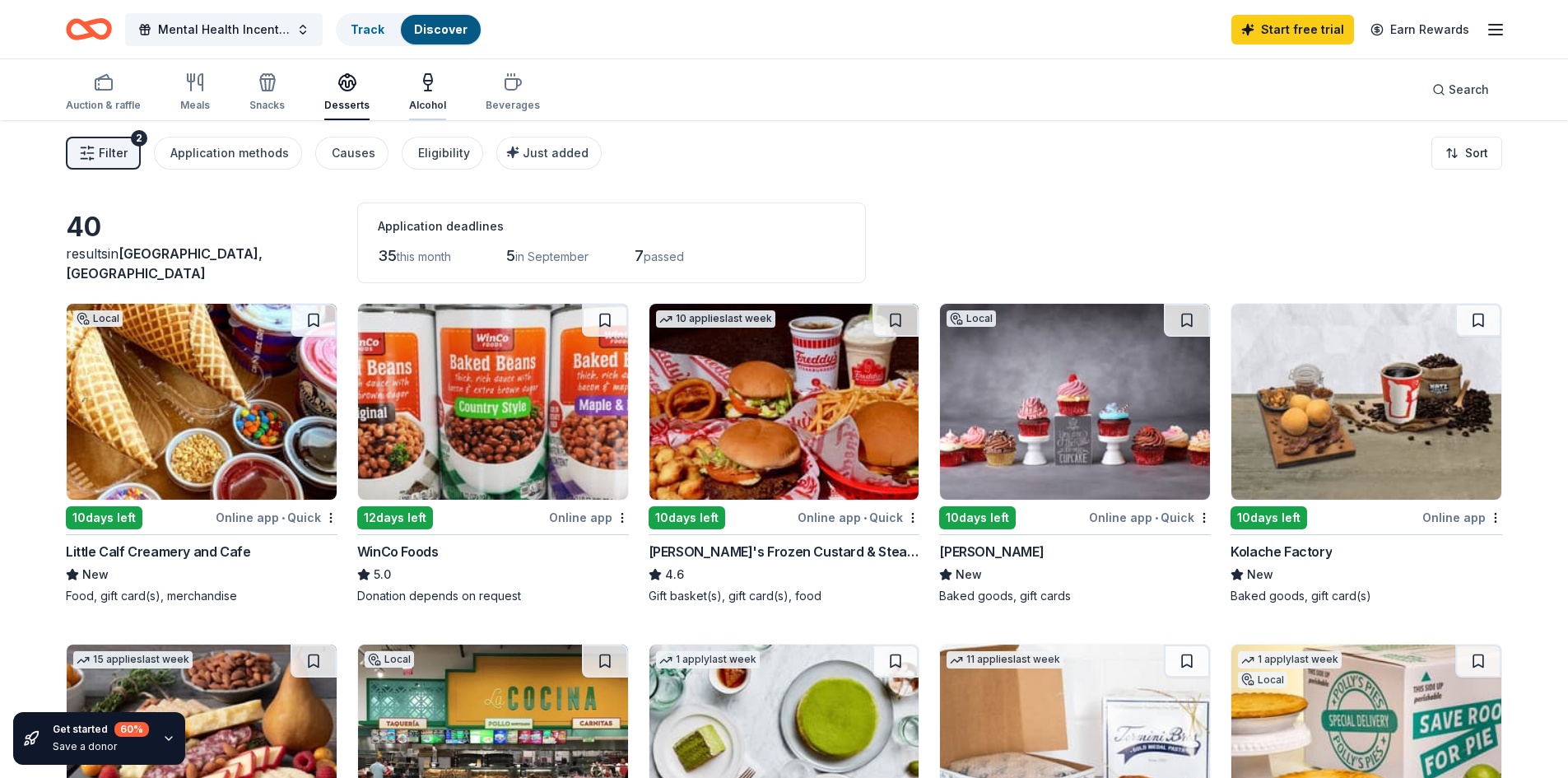
click at [409, 78] on div "button" at bounding box center [427, 82] width 37 height 20
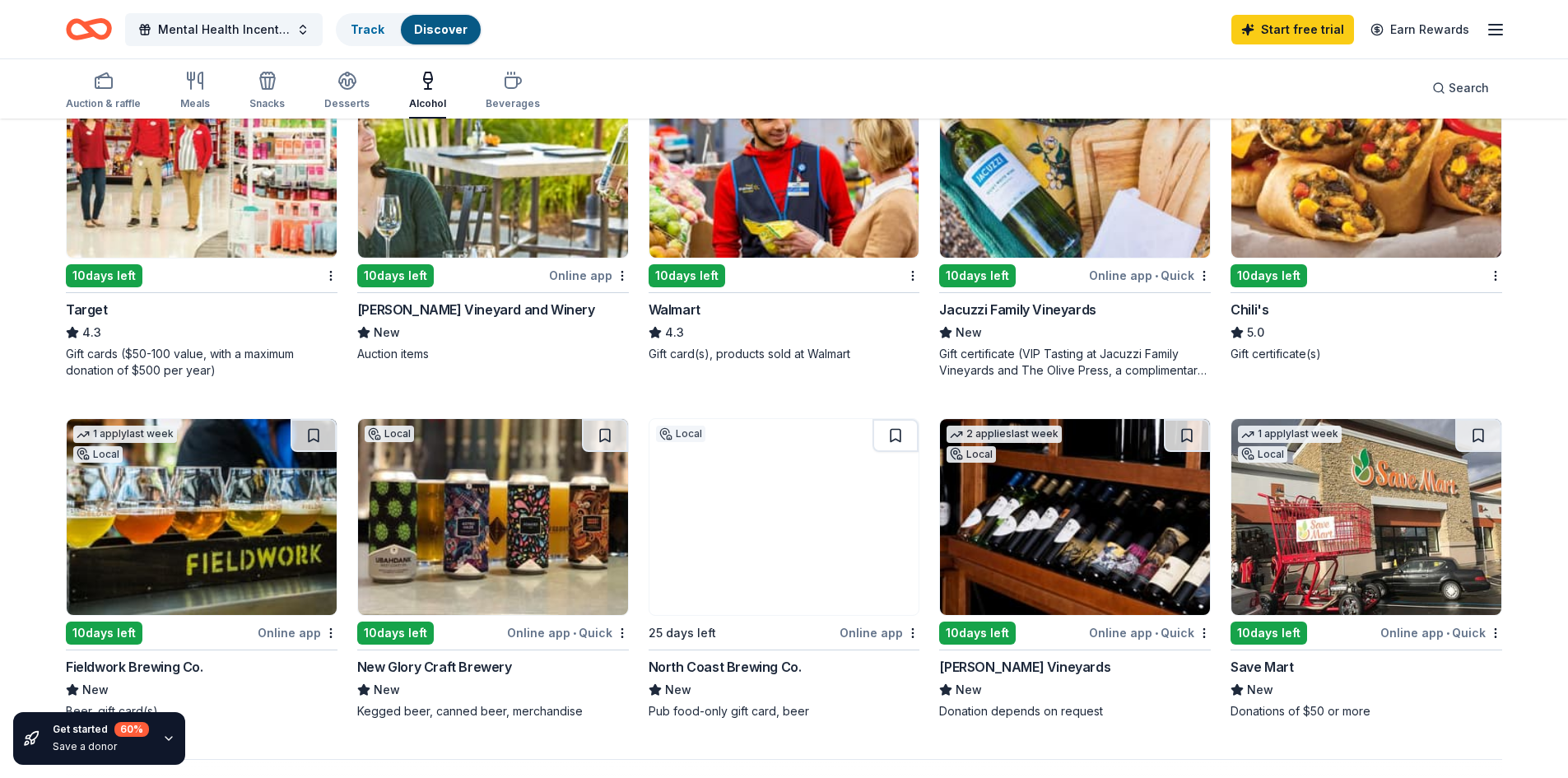
scroll to position [962, 0]
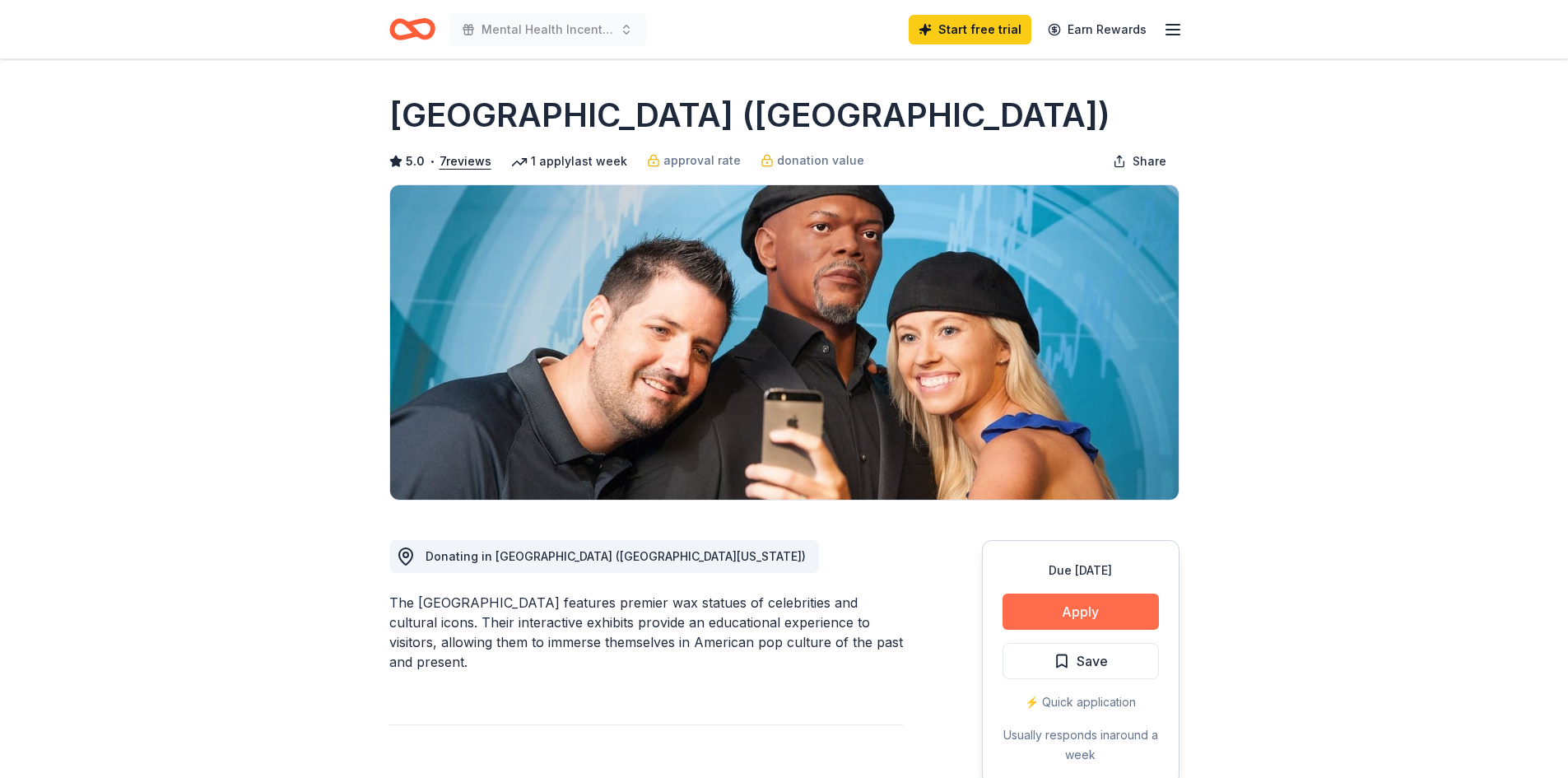
click at [1088, 611] on button "Apply" at bounding box center [1081, 612] width 157 height 36
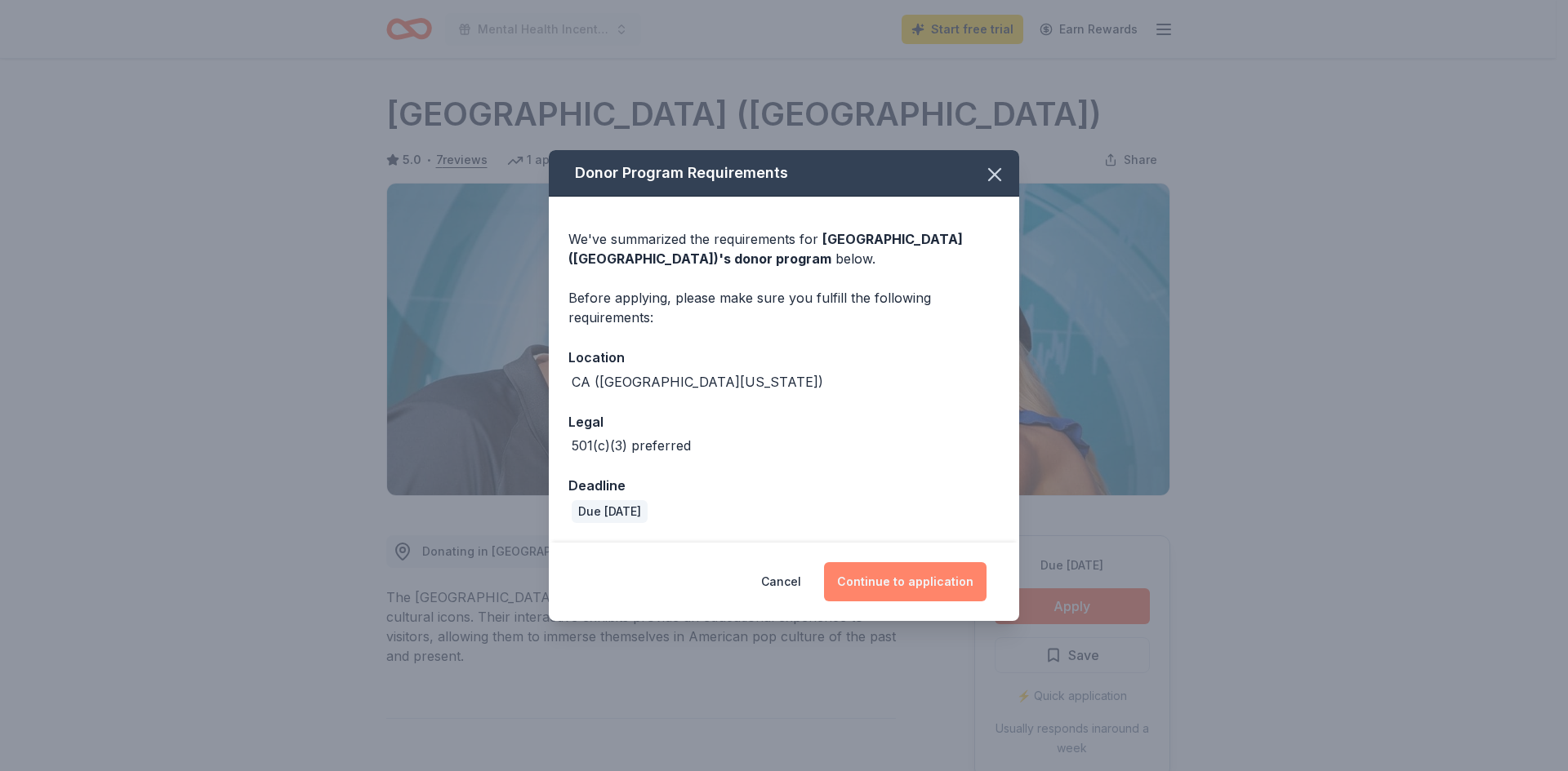
click at [881, 576] on button "Continue to application" at bounding box center [905, 582] width 163 height 39
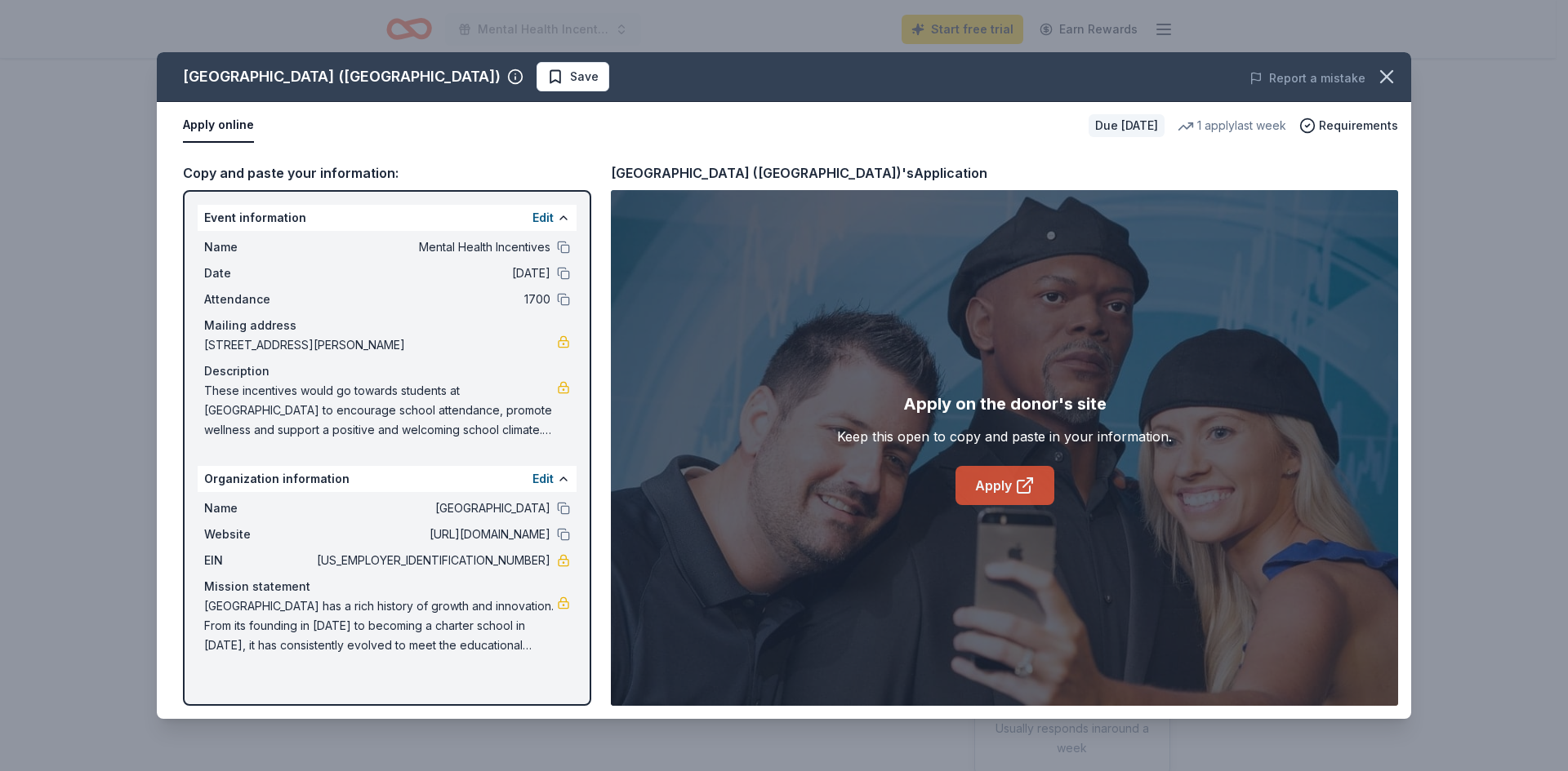
click at [955, 501] on link "Apply" at bounding box center [1005, 485] width 98 height 39
click at [1384, 79] on icon "button" at bounding box center [1387, 77] width 12 height 12
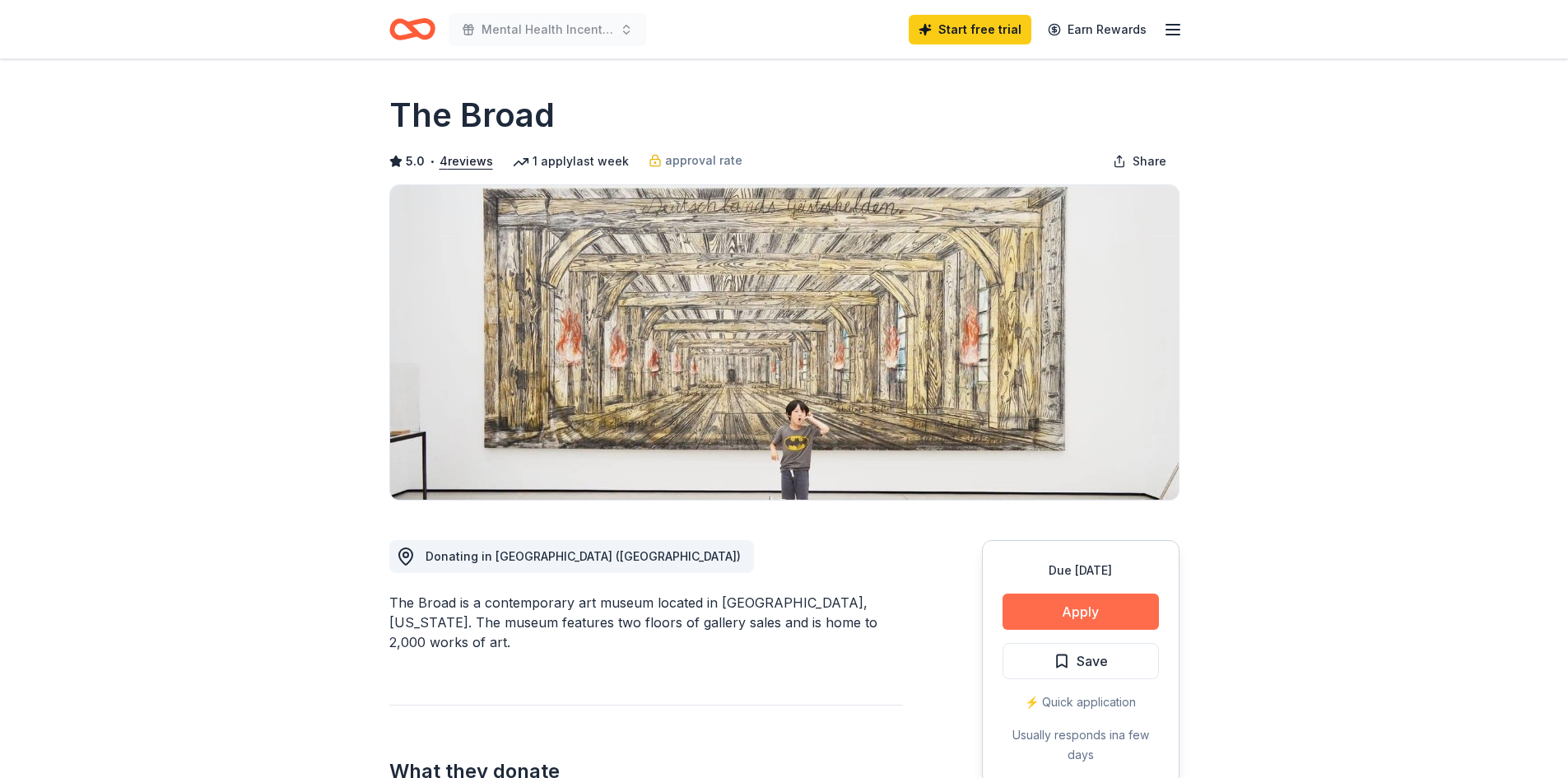
click at [1057, 605] on button "Apply" at bounding box center [1081, 612] width 157 height 36
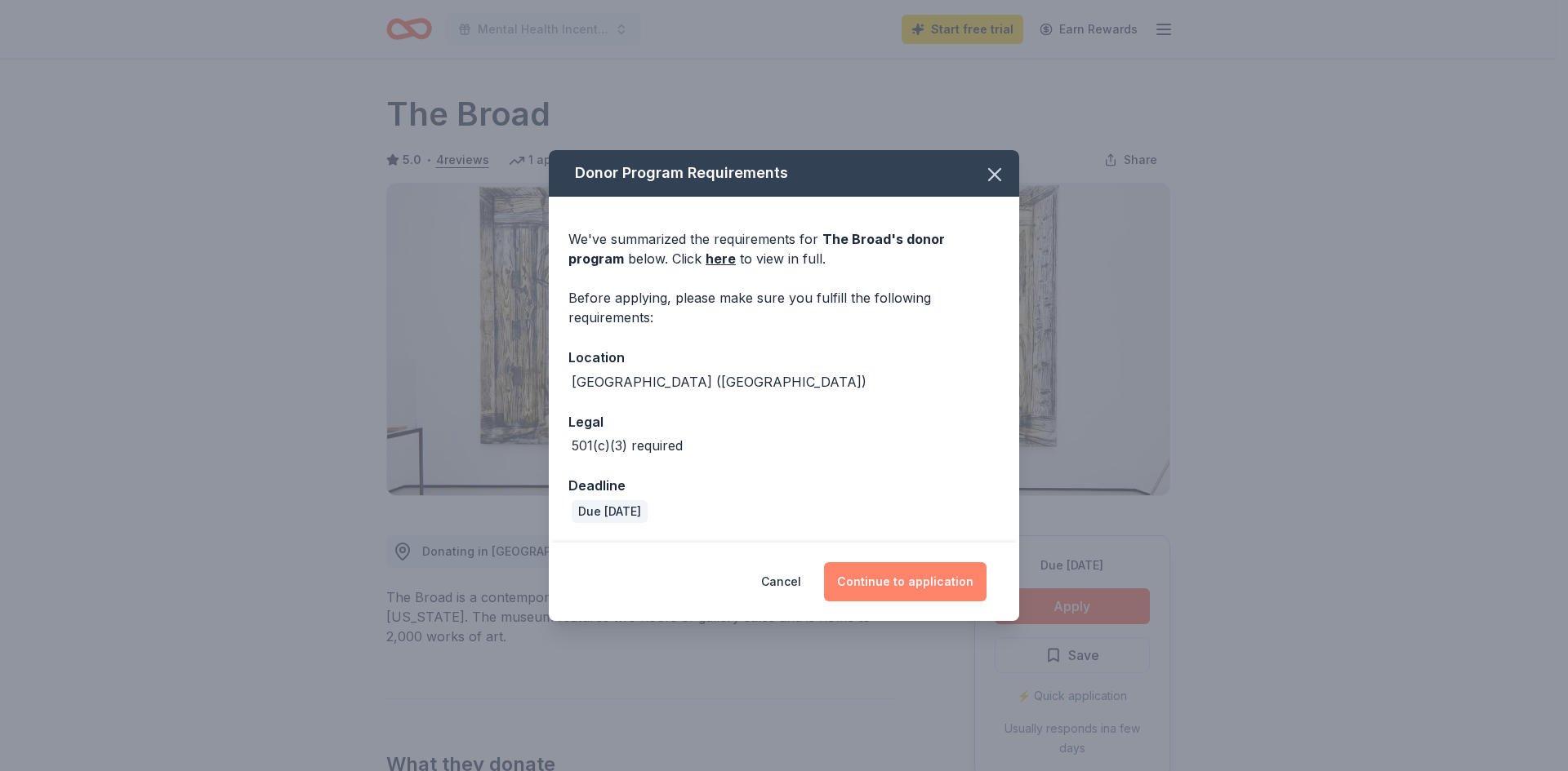
click at [921, 570] on button "Continue to application" at bounding box center [905, 582] width 163 height 39
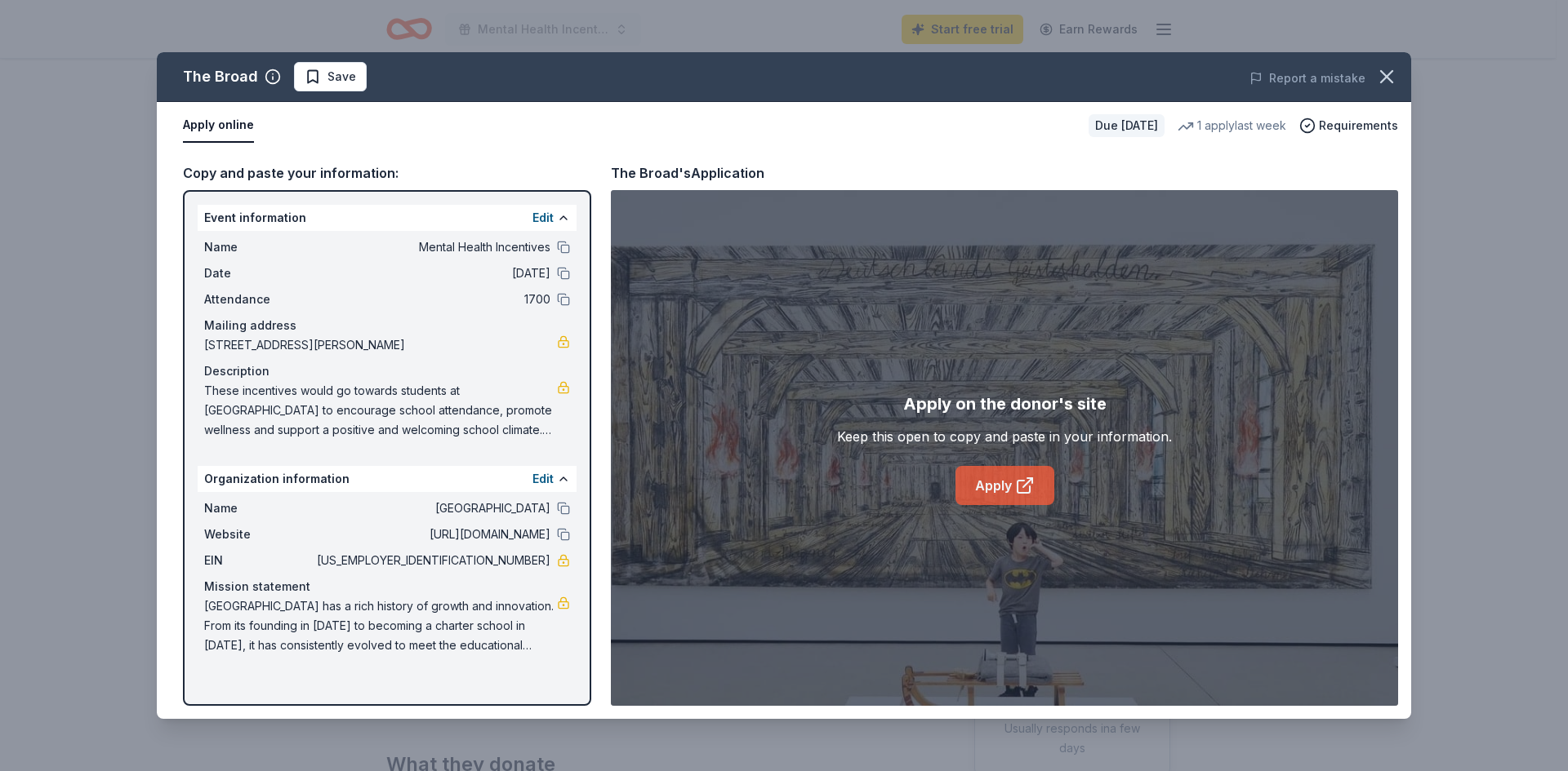
click at [978, 488] on link "Apply" at bounding box center [1005, 485] width 98 height 39
click at [1388, 84] on icon "button" at bounding box center [1386, 76] width 23 height 23
